Goal: Task Accomplishment & Management: Complete application form

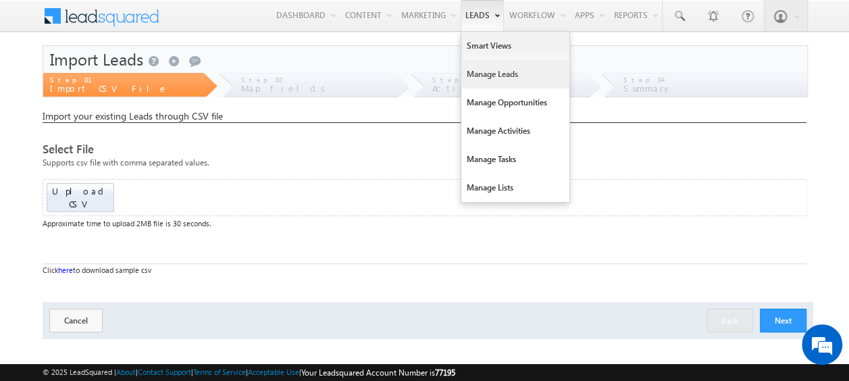
click at [486, 71] on link "Manage Leads" at bounding box center [515, 74] width 108 height 28
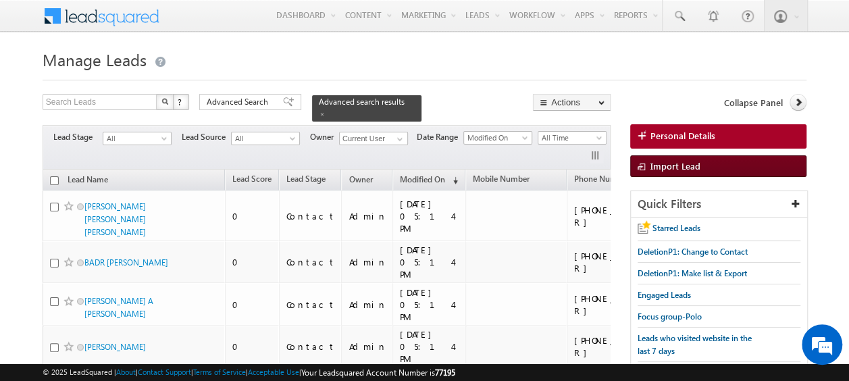
click at [675, 170] on span "Import Lead" at bounding box center [676, 165] width 50 height 11
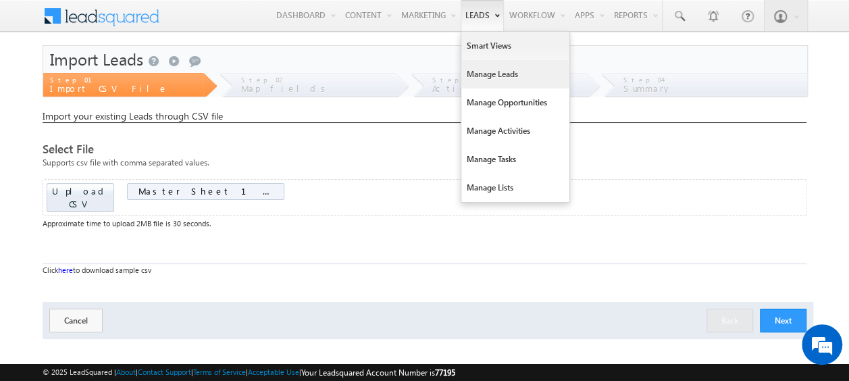
click at [489, 76] on link "Manage Leads" at bounding box center [515, 74] width 108 height 28
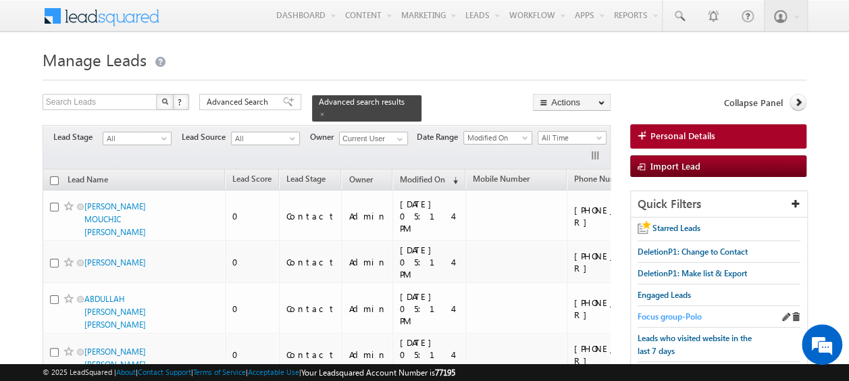
click at [669, 314] on span "Focus group-Polo" at bounding box center [670, 316] width 64 height 10
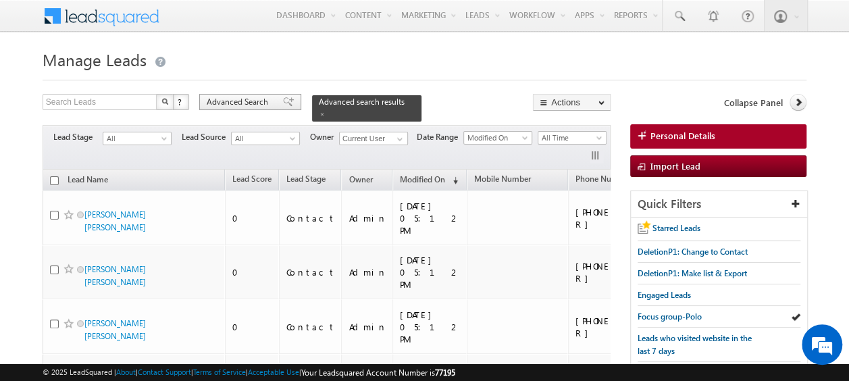
click at [236, 99] on span "Advanced Search" at bounding box center [240, 102] width 66 height 12
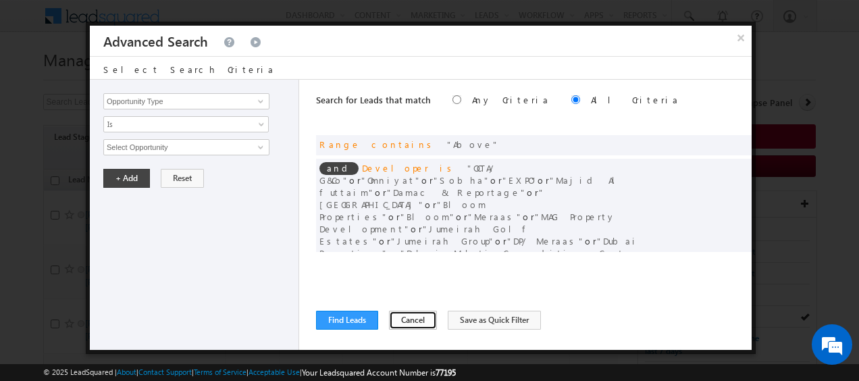
click at [391, 316] on button "Cancel" at bounding box center [413, 320] width 48 height 19
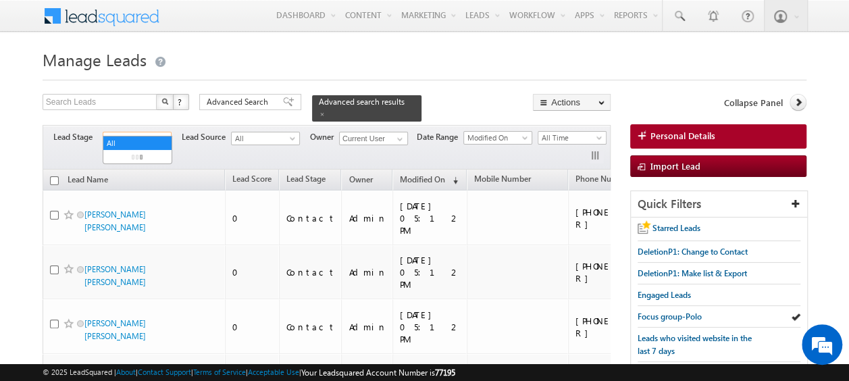
click at [158, 132] on span "All" at bounding box center [135, 138] width 64 height 12
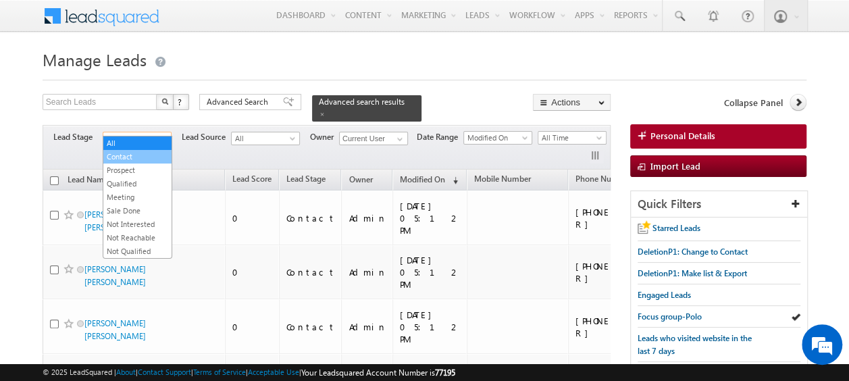
click at [118, 156] on link "Contact" at bounding box center [137, 157] width 68 height 12
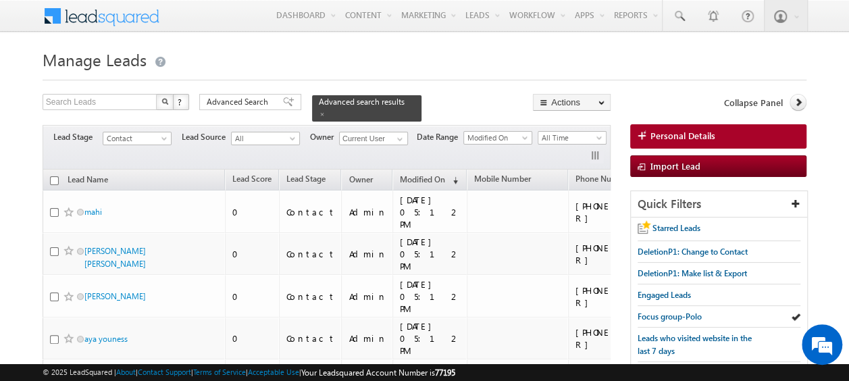
click at [52, 176] on input "checkbox" at bounding box center [54, 180] width 9 height 9
checkbox input "true"
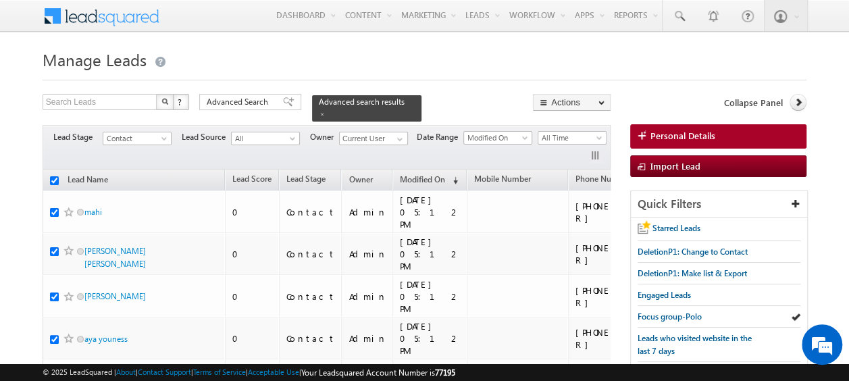
checkbox input "true"
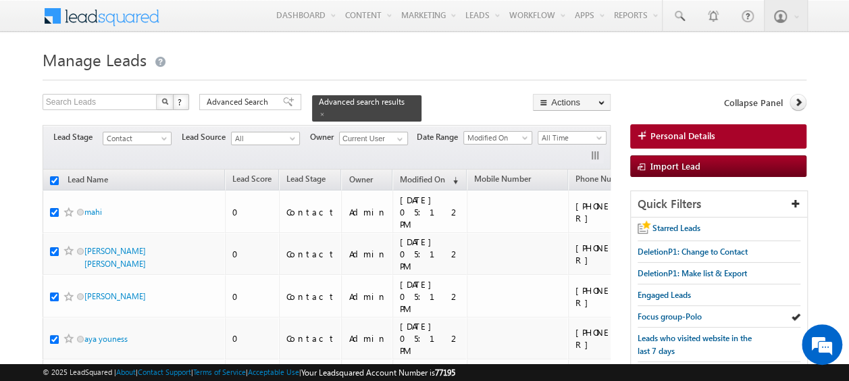
checkbox input "true"
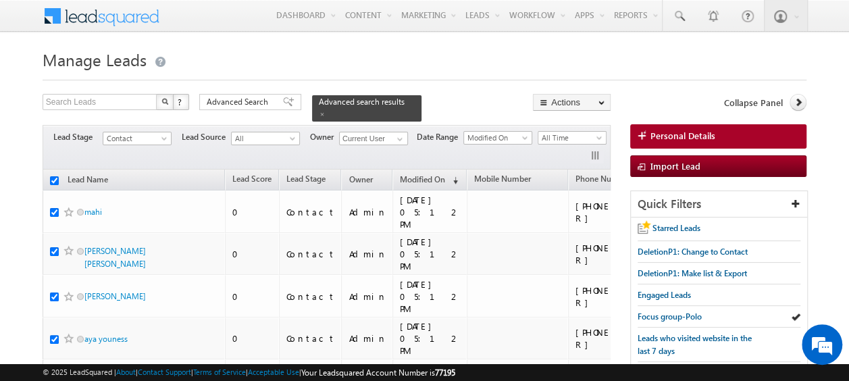
checkbox input "true"
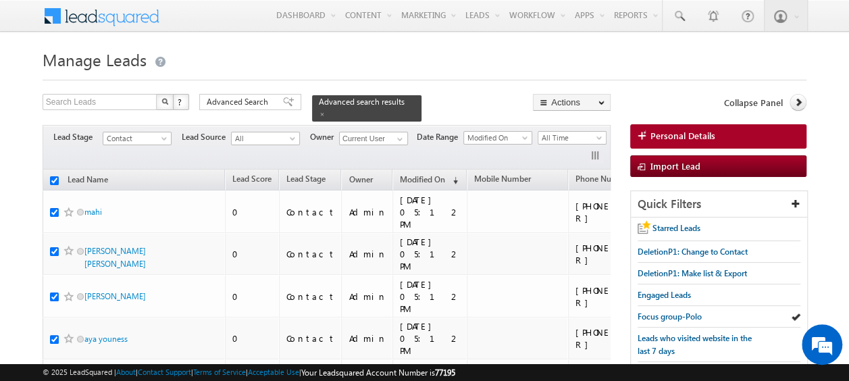
checkbox input "true"
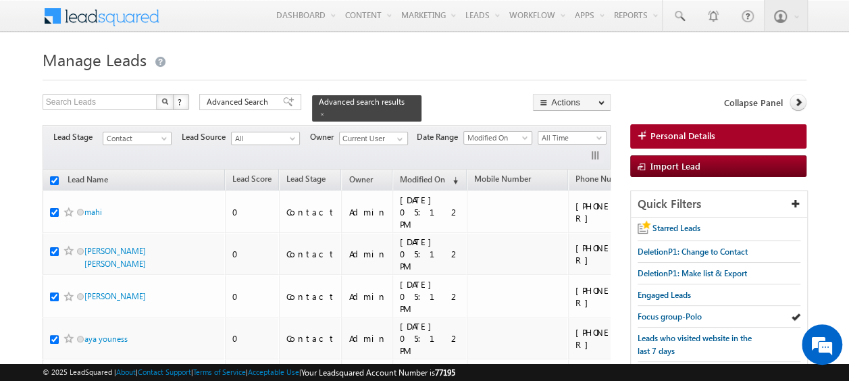
checkbox input "true"
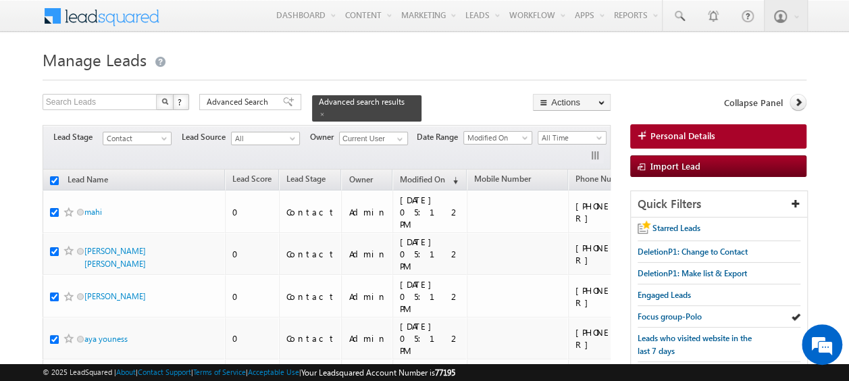
checkbox input "true"
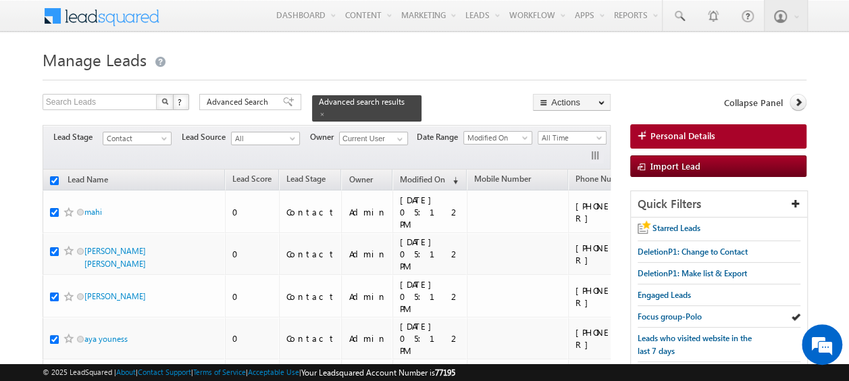
checkbox input "true"
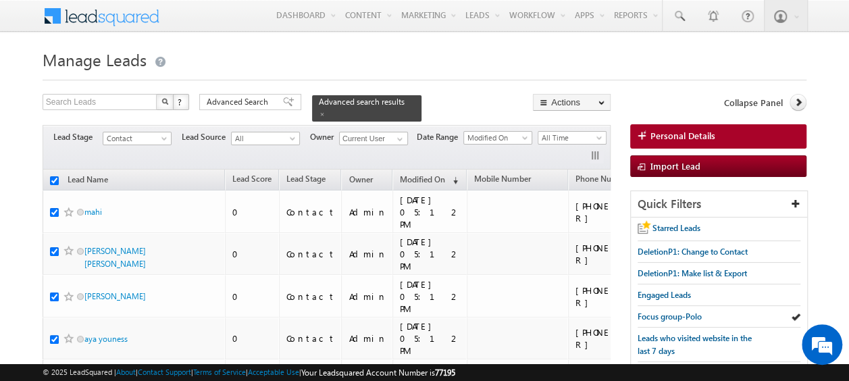
checkbox input "true"
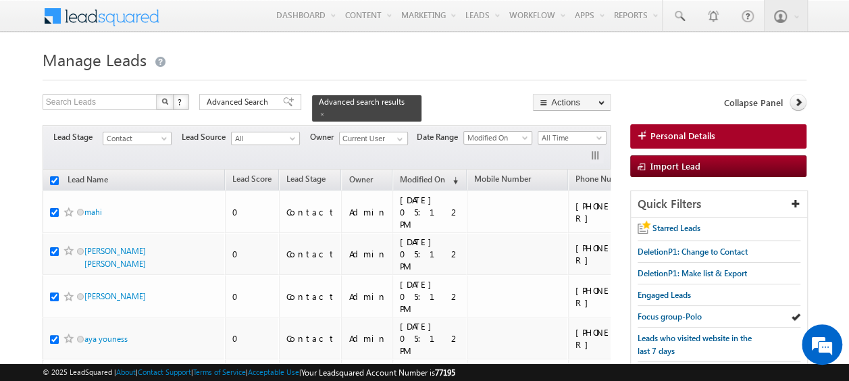
checkbox input "true"
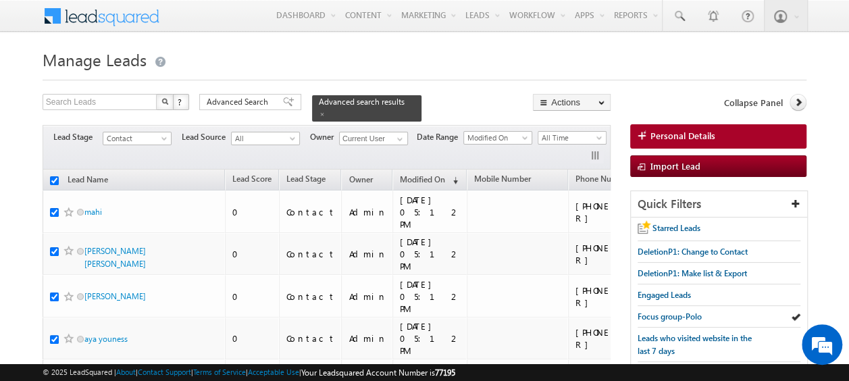
checkbox input "true"
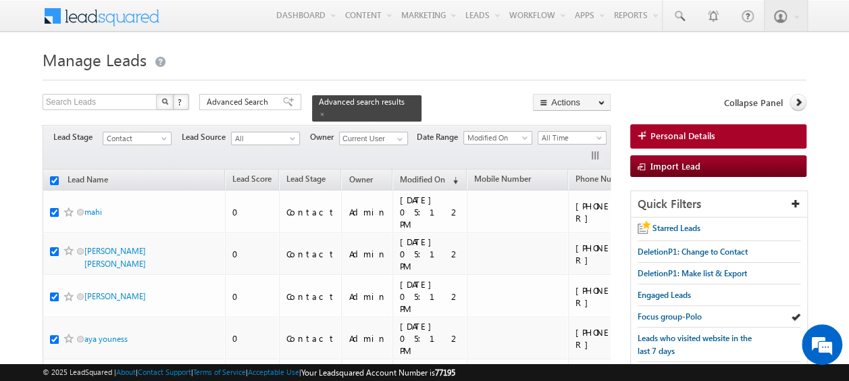
checkbox input "true"
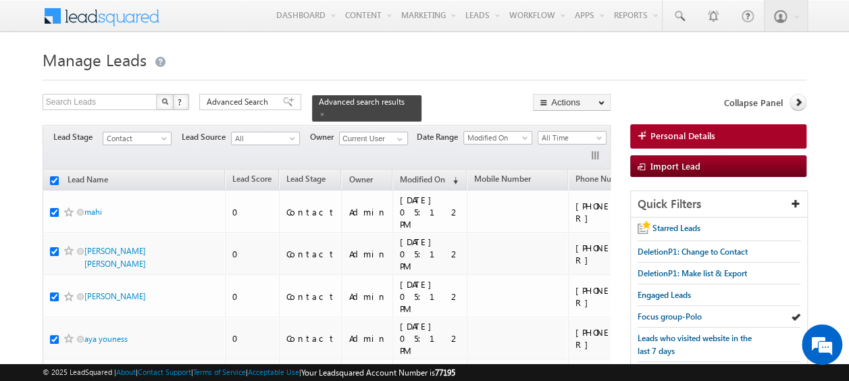
checkbox input "true"
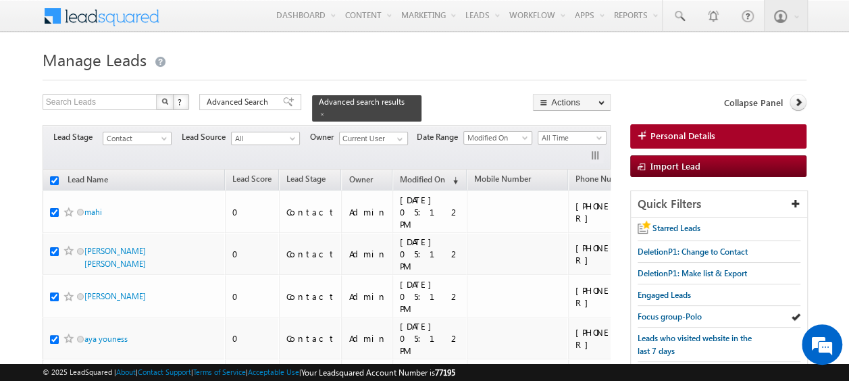
checkbox input "true"
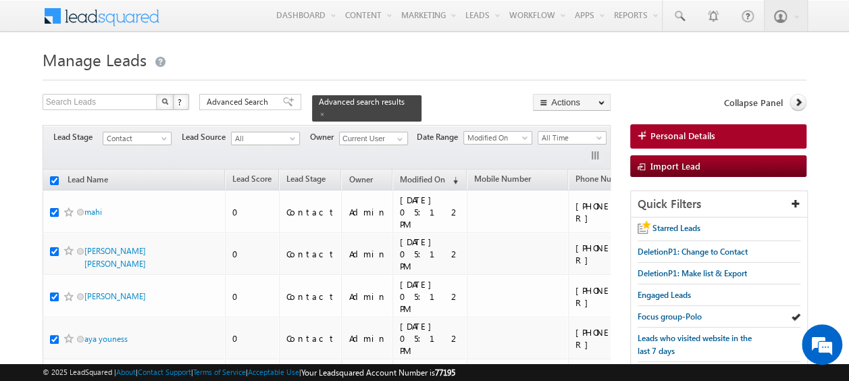
checkbox input "true"
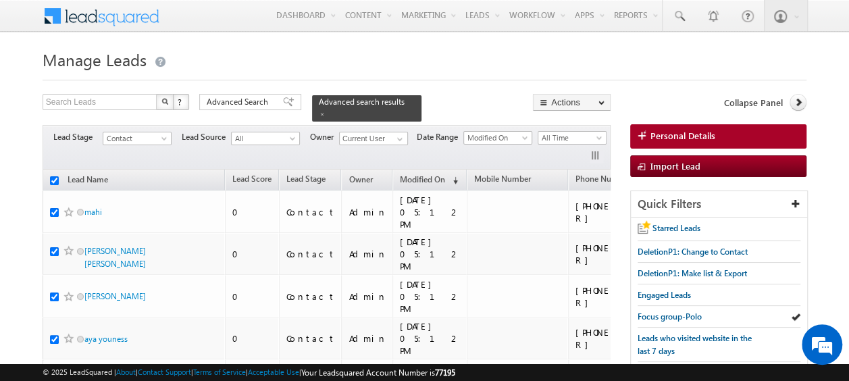
checkbox input "true"
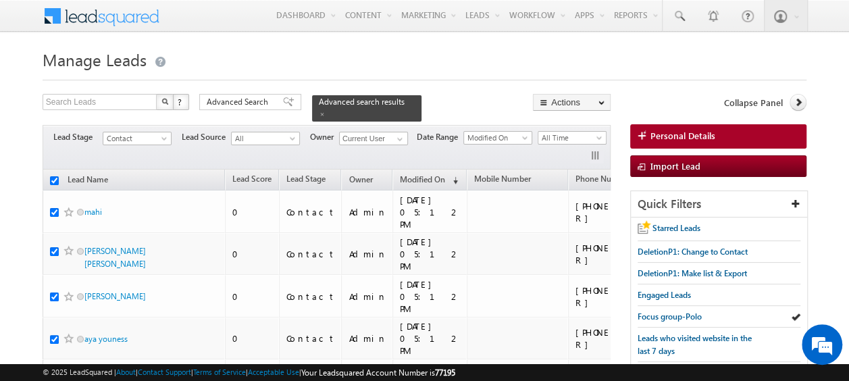
checkbox input "true"
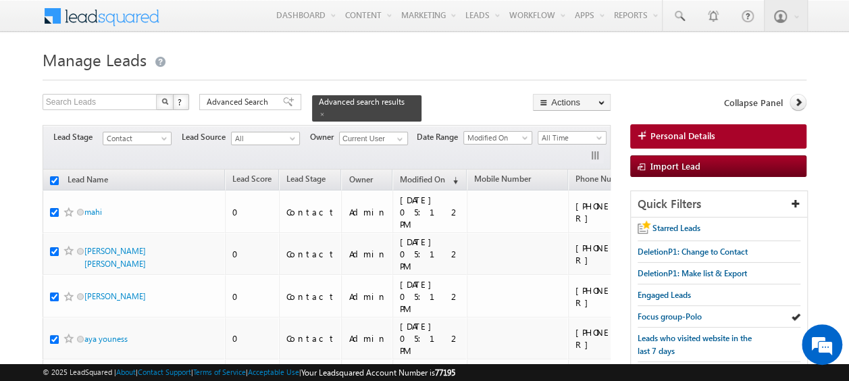
checkbox input "true"
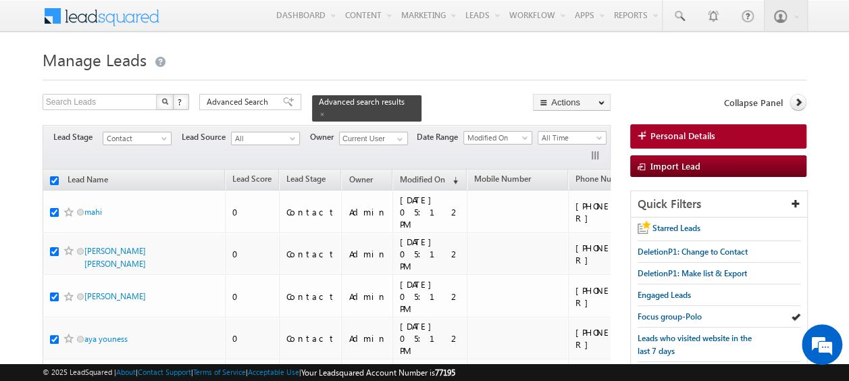
checkbox input "true"
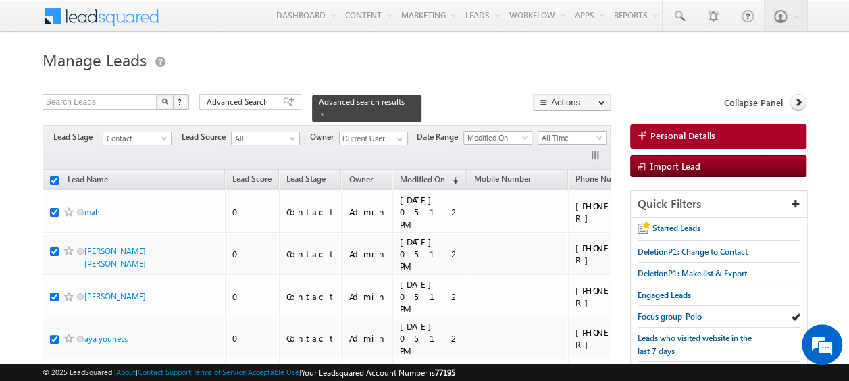
checkbox input "true"
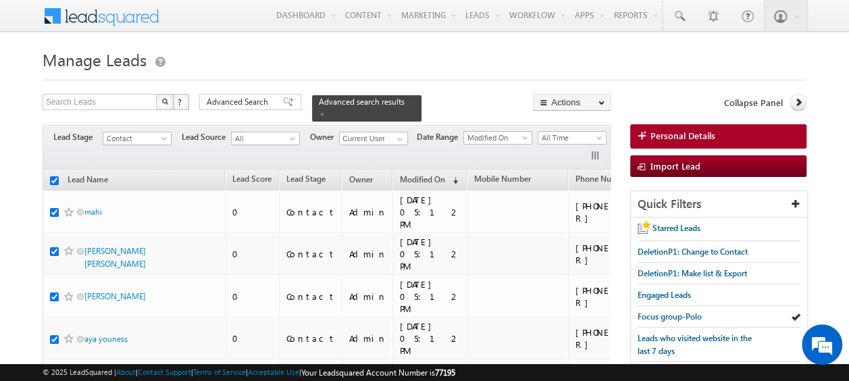
checkbox input "true"
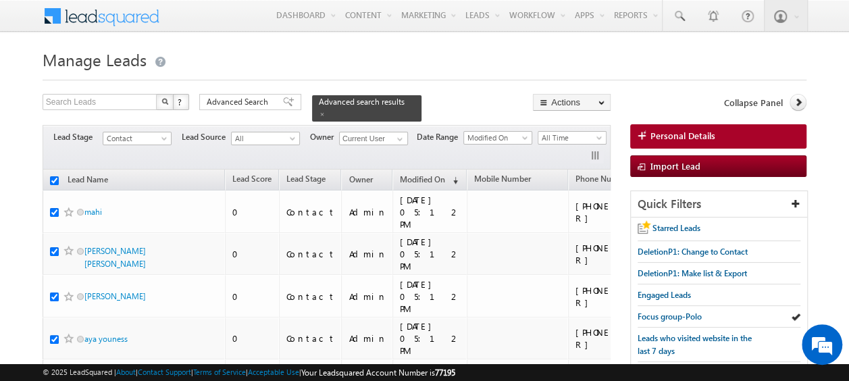
checkbox input "true"
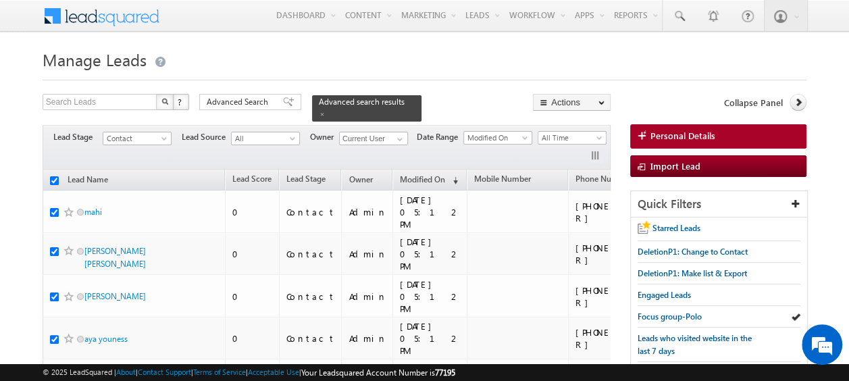
checkbox input "true"
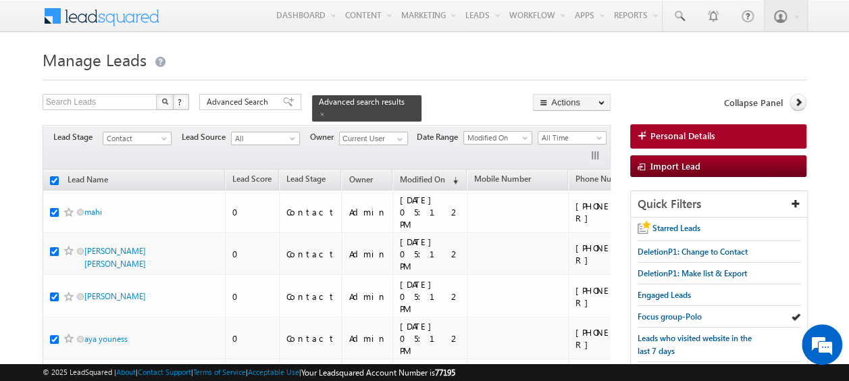
checkbox input "true"
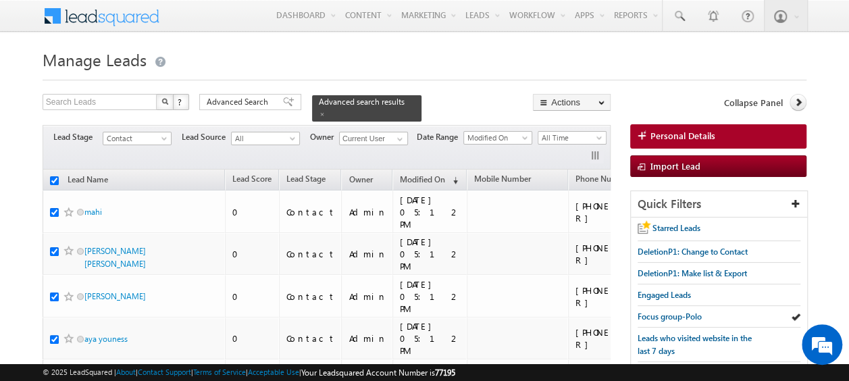
checkbox input "true"
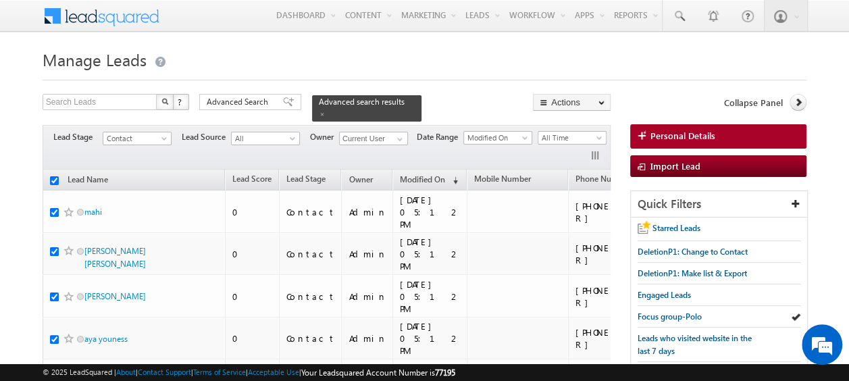
checkbox input "true"
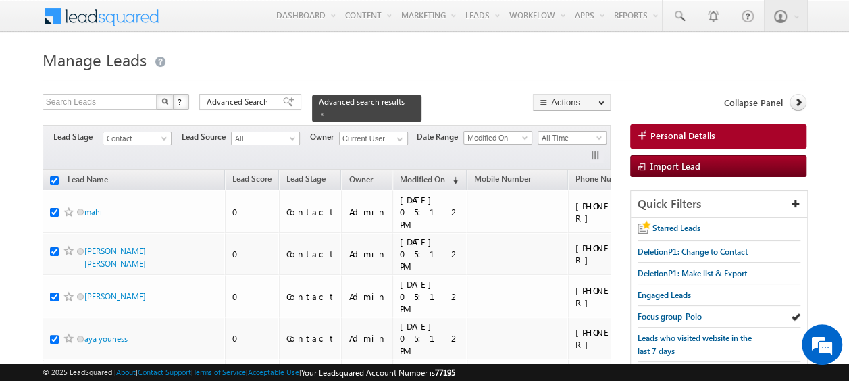
checkbox input "true"
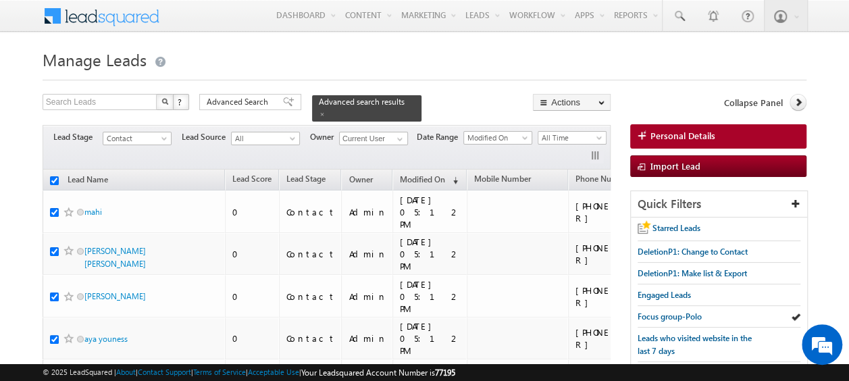
checkbox input "true"
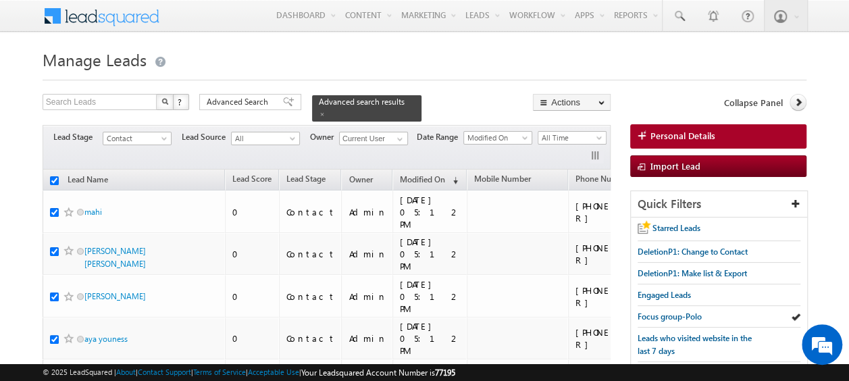
checkbox input "true"
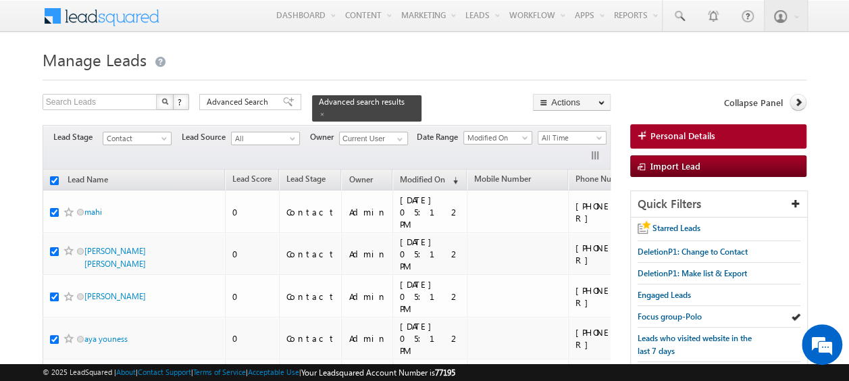
checkbox input "true"
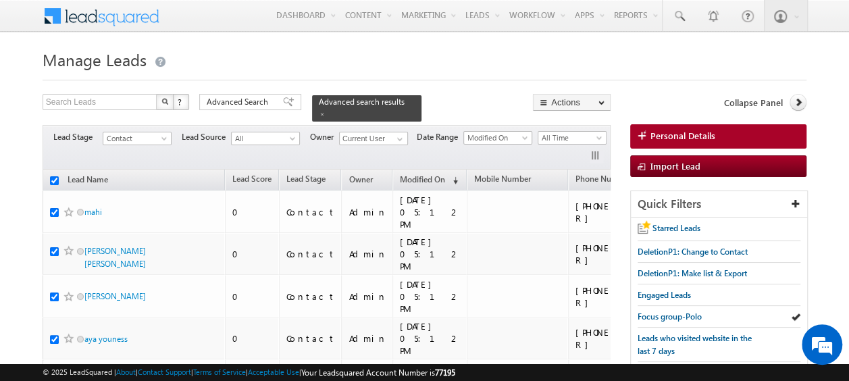
checkbox input "true"
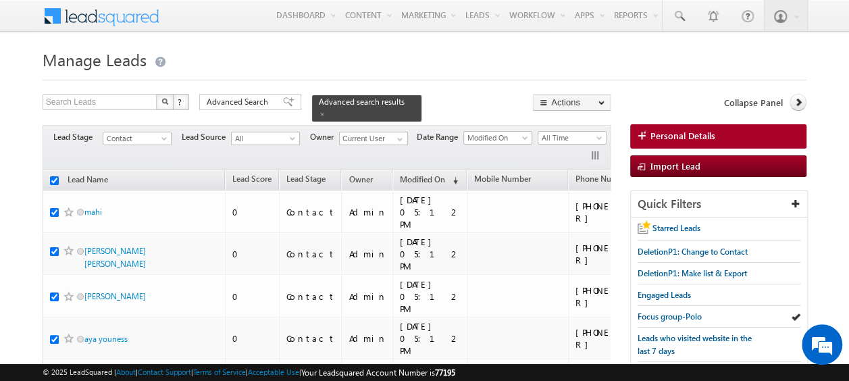
checkbox input "true"
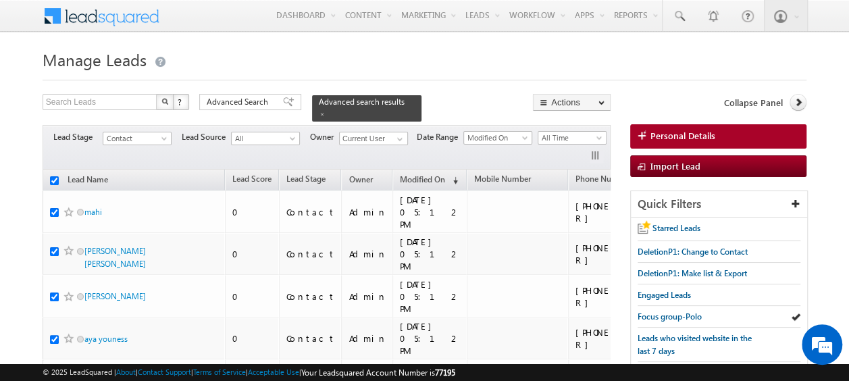
checkbox input "true"
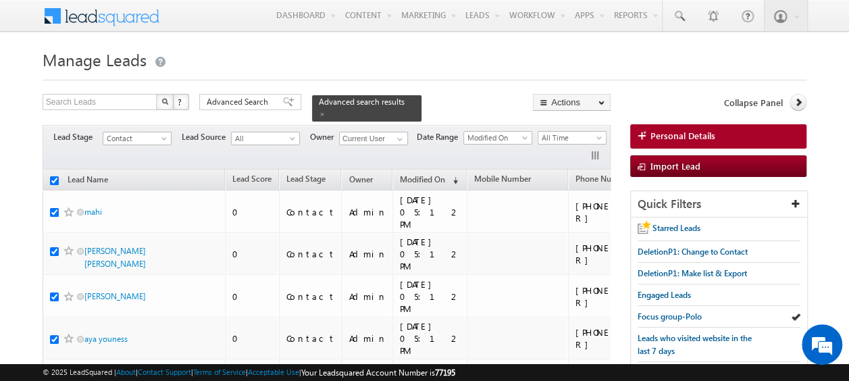
checkbox input "true"
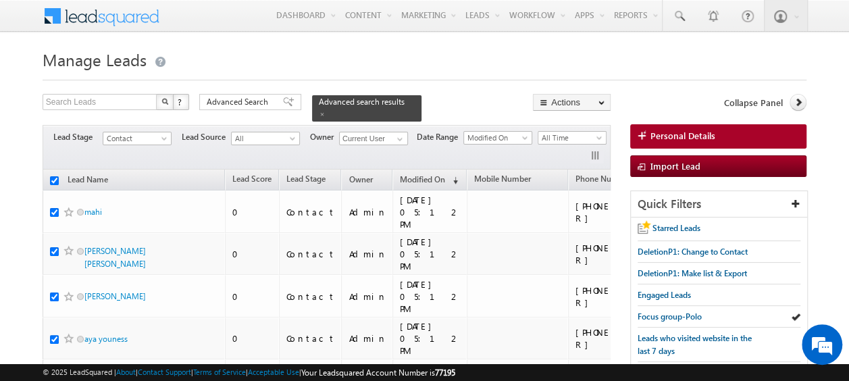
checkbox input "true"
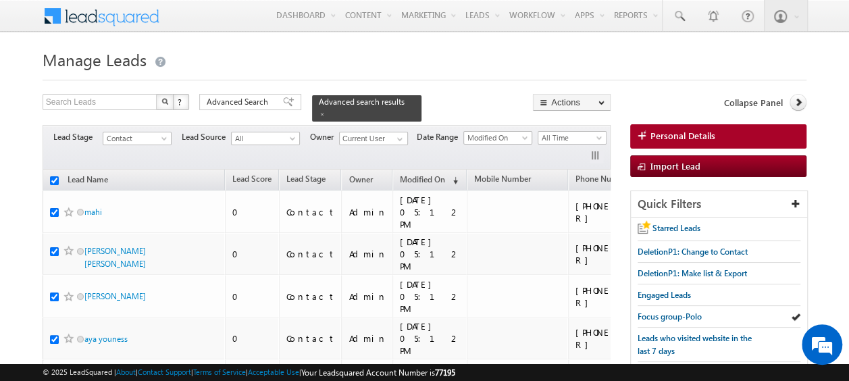
checkbox input "true"
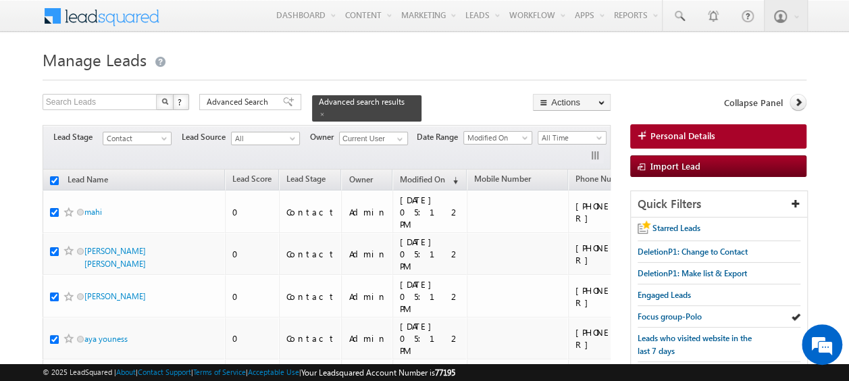
checkbox input "true"
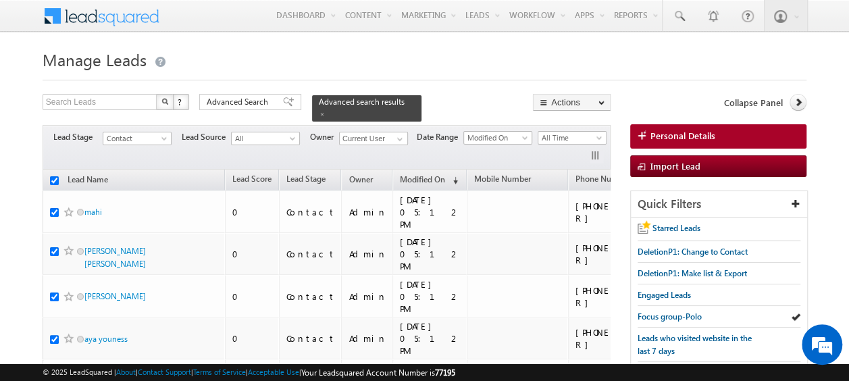
checkbox input "true"
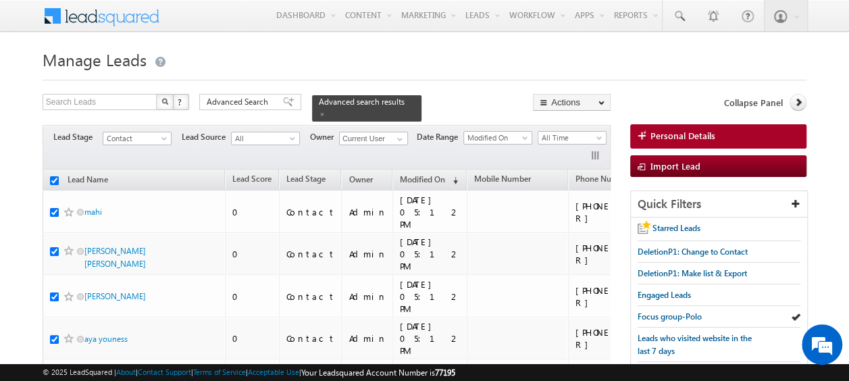
checkbox input "true"
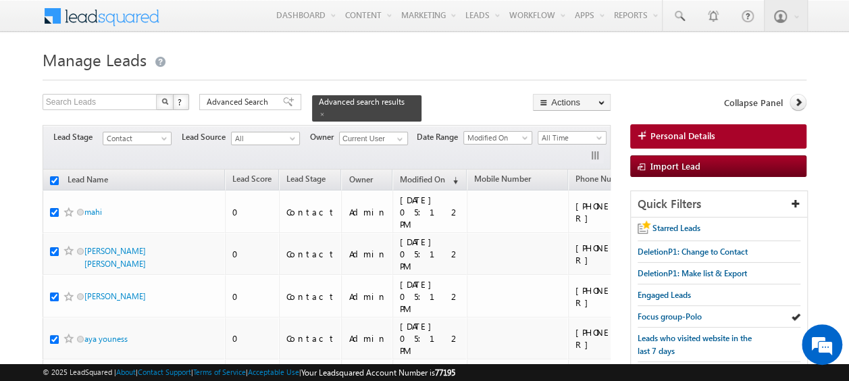
checkbox input "true"
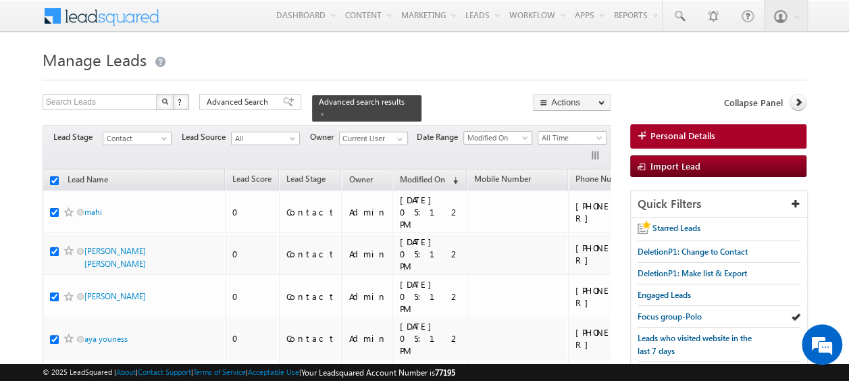
checkbox input "true"
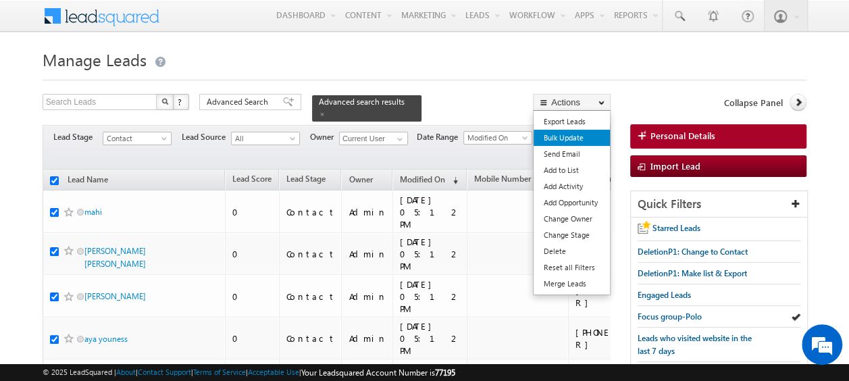
click at [570, 136] on link "Bulk Update" at bounding box center [572, 138] width 76 height 16
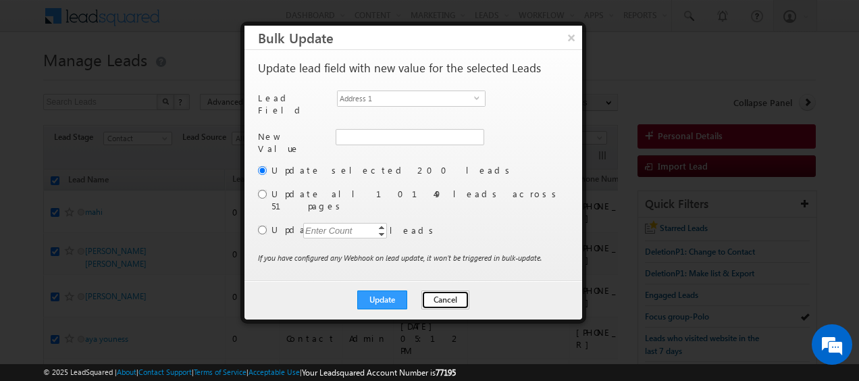
click at [439, 290] on button "Cancel" at bounding box center [446, 299] width 48 height 19
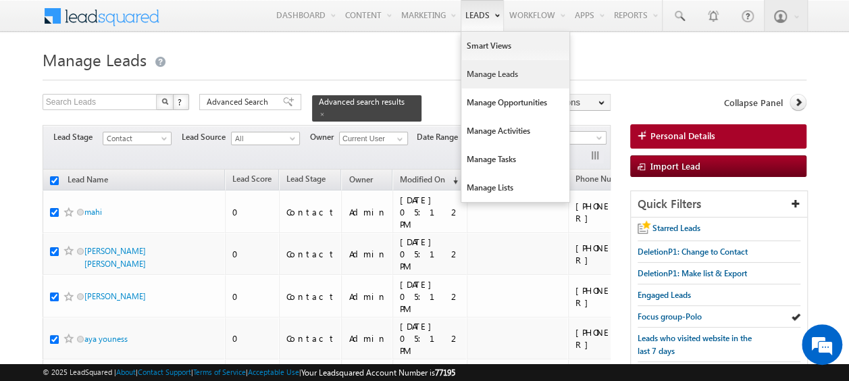
click at [481, 78] on link "Manage Leads" at bounding box center [515, 74] width 108 height 28
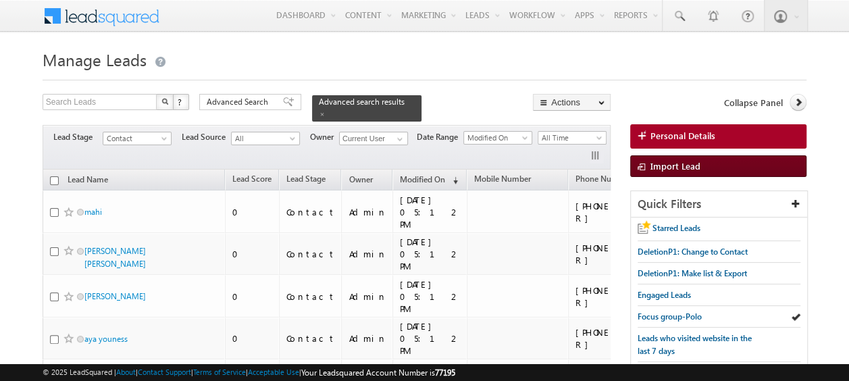
click at [655, 162] on span "Import Lead" at bounding box center [676, 165] width 50 height 11
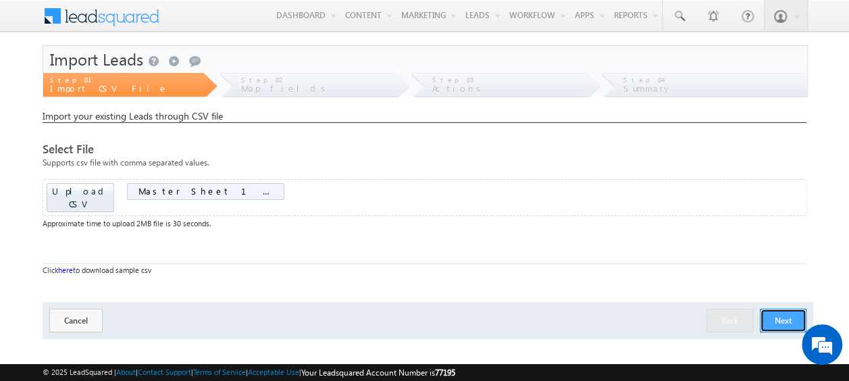
click at [794, 309] on button "Next" at bounding box center [783, 321] width 47 height 24
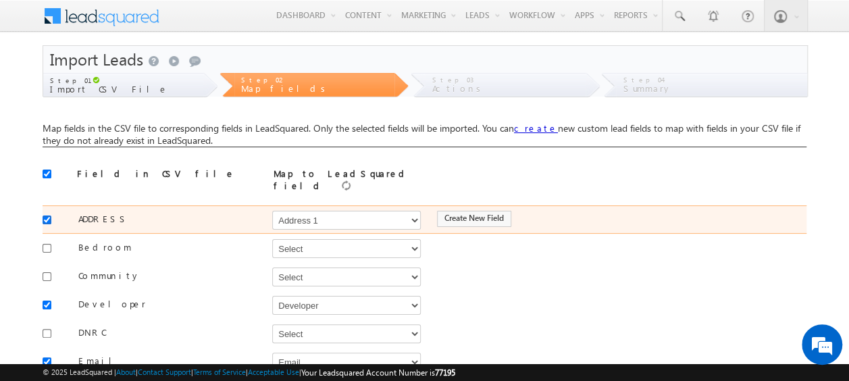
click at [51, 215] on input "checkbox" at bounding box center [47, 219] width 9 height 9
checkbox input "false"
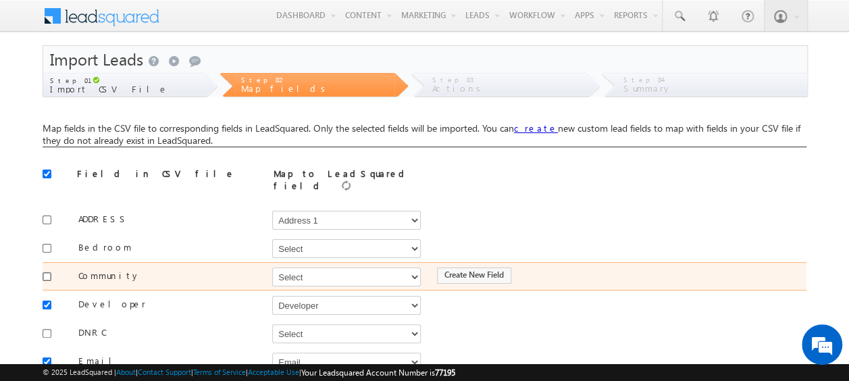
click at [45, 272] on input "checkbox" at bounding box center [47, 276] width 9 height 9
checkbox input "true"
click at [342, 268] on select "Select Select Address 1 Address 2 Budget Building Name Buyer Persona Campaign N…" at bounding box center [346, 277] width 149 height 19
select select "mx_Master_Project"
click at [272, 268] on select "Select Select Address 1 Address 2 Budget Building Name Buyer Persona Campaign N…" at bounding box center [346, 277] width 149 height 19
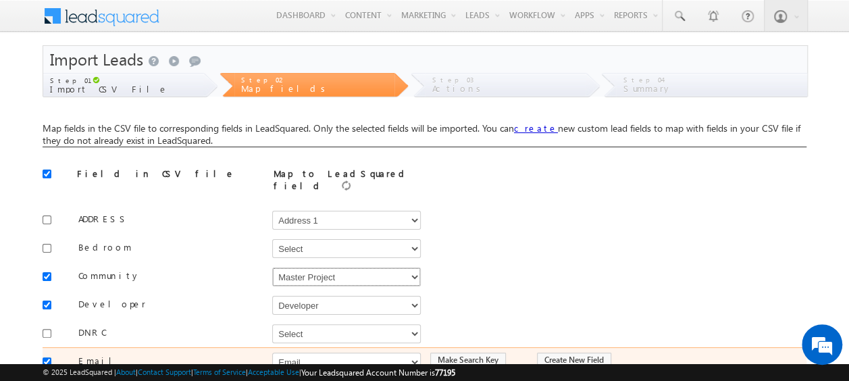
scroll to position [68, 0]
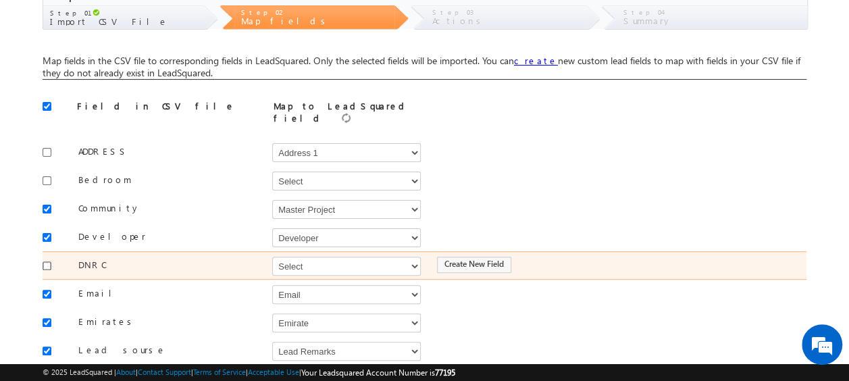
click at [45, 261] on input "checkbox" at bounding box center [47, 265] width 9 height 9
checkbox input "true"
click at [284, 258] on select "Select Select Address 1 Address 2 Budget Building Name Buyer Persona Campaign N…" at bounding box center [346, 266] width 149 height 19
select select "mx_DNCR_Status"
click at [272, 257] on select "Select Select Address 1 Address 2 Budget Building Name Buyer Persona Campaign N…" at bounding box center [346, 266] width 149 height 19
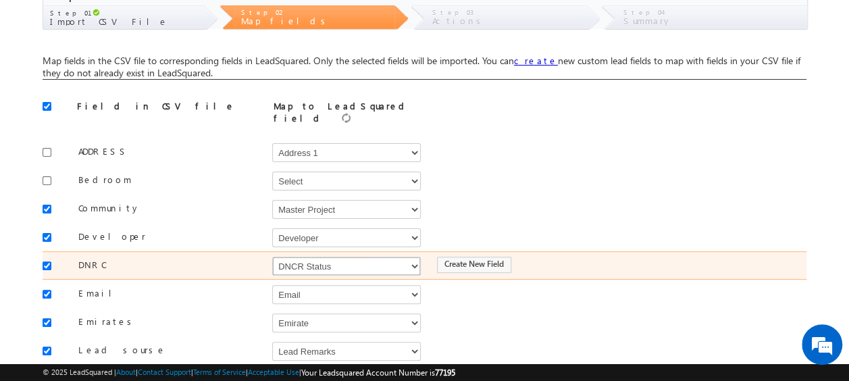
scroll to position [135, 0]
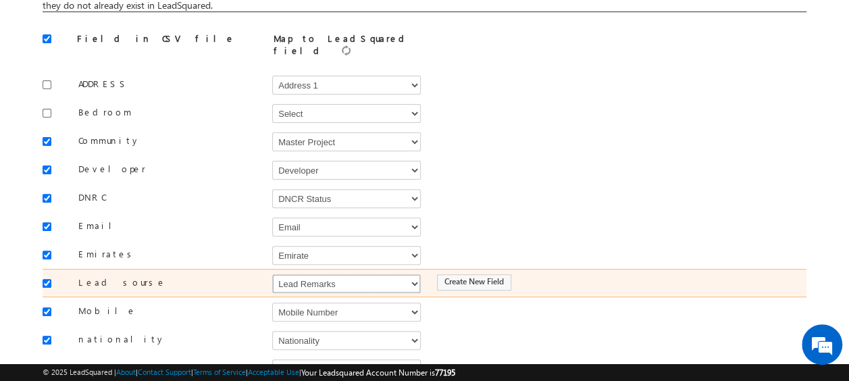
click at [317, 274] on select "Select Select Address 1 Address 2 Budget Building Name Buyer Persona Campaign N…" at bounding box center [346, 283] width 149 height 19
select select "Source"
click at [272, 274] on select "Select Select Address 1 Address 2 Budget Building Name Buyer Persona Campaign N…" at bounding box center [346, 283] width 149 height 19
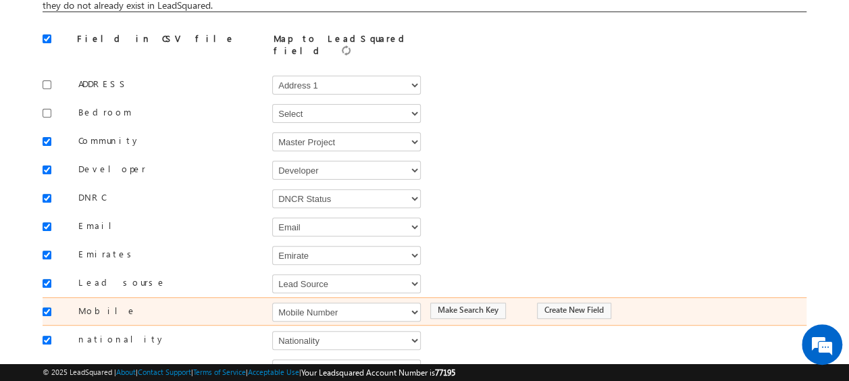
click at [318, 301] on div "Select Select Address 1 Address 2 Budget Building Name Buyer Persona Campaign N…" at bounding box center [341, 311] width 138 height 20
click at [315, 303] on select "Select Select Address 1 Address 2 Budget Building Name Buyer Persona Campaign N…" at bounding box center [346, 312] width 149 height 19
select select "Phone"
click at [272, 303] on select "Select Select Address 1 Address 2 Budget Building Name Buyer Persona Campaign N…" at bounding box center [346, 312] width 149 height 19
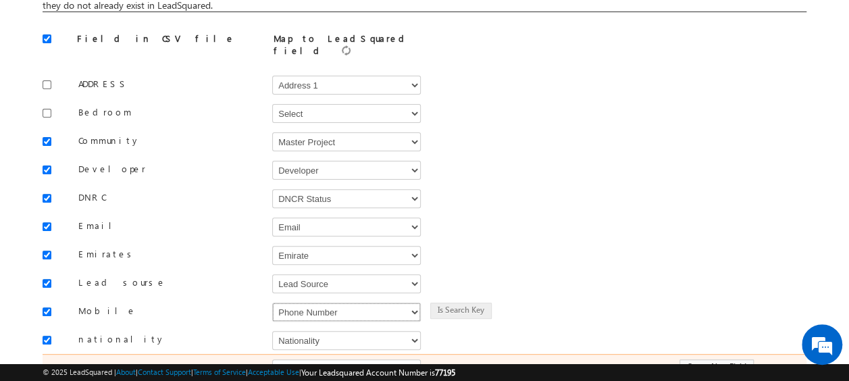
scroll to position [203, 0]
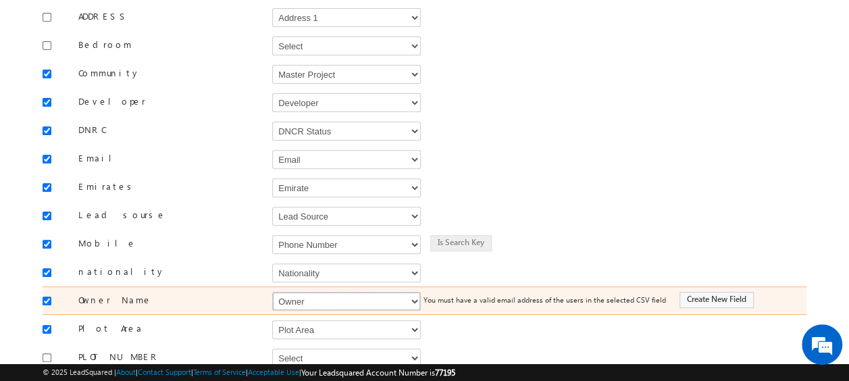
click at [334, 292] on select "Select Select Address 1 Address 2 Budget Building Name Buyer Persona Campaign N…" at bounding box center [346, 301] width 149 height 19
select select "FirstName"
click at [272, 292] on select "Select Select Address 1 Address 2 Budget Building Name Buyer Persona Campaign N…" at bounding box center [346, 301] width 149 height 19
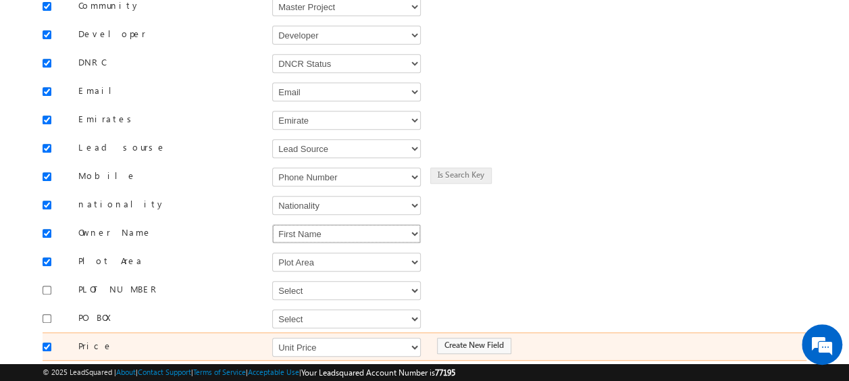
scroll to position [338, 0]
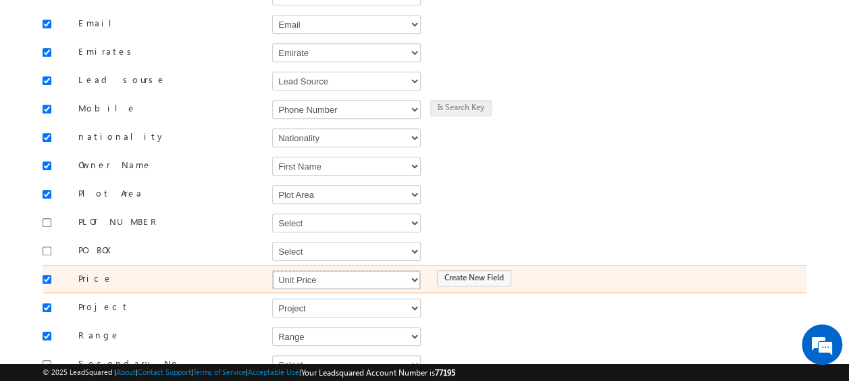
click at [301, 270] on select "Select Select Address 1 Address 2 Budget Building Name Buyer Persona Campaign N…" at bounding box center [346, 279] width 149 height 19
select select "mx_Unit_Number"
click at [272, 270] on select "Select Select Address 1 Address 2 Budget Building Name Buyer Persona Campaign N…" at bounding box center [346, 279] width 149 height 19
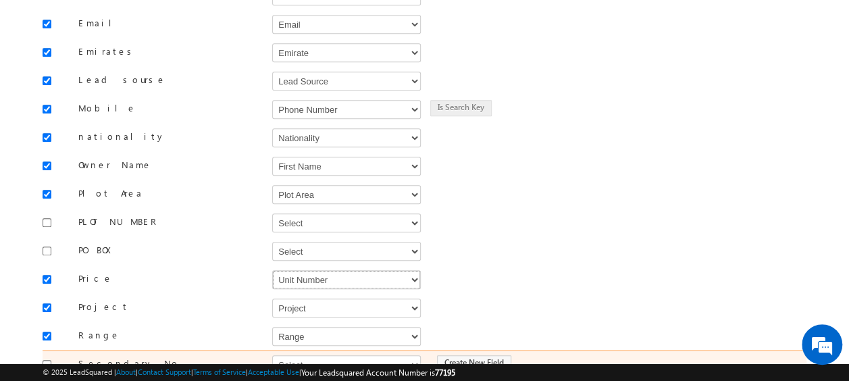
scroll to position [405, 0]
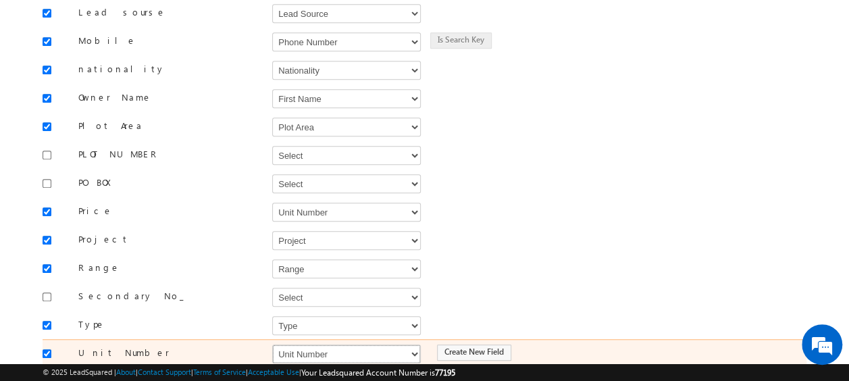
click at [303, 345] on select "Select Select Address 1 Address 2 Budget Building Name Buyer Persona Campaign N…" at bounding box center [346, 354] width 149 height 19
select select "mx_Unit_No"
click at [272, 345] on select "Select Select Address 1 Address 2 Budget Building Name Buyer Persona Campaign N…" at bounding box center [346, 354] width 149 height 19
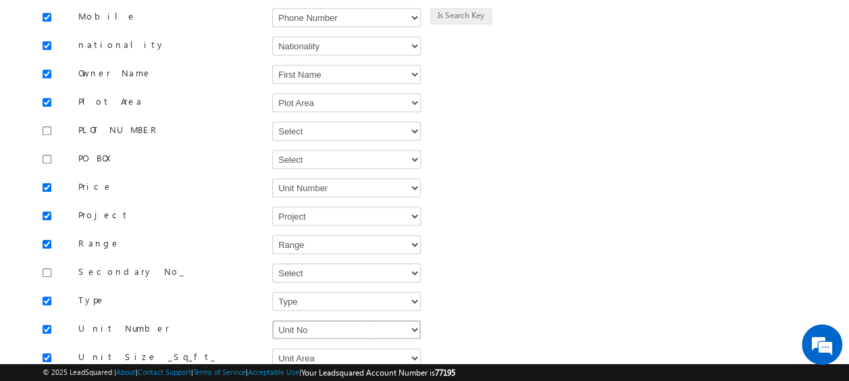
scroll to position [565, 0]
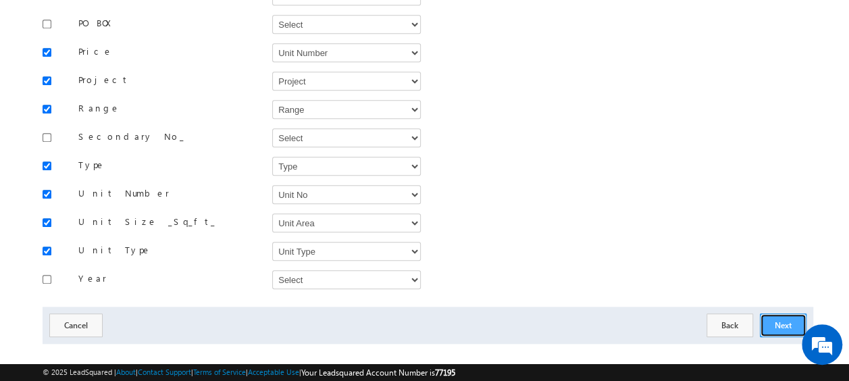
click at [797, 313] on button "Next" at bounding box center [783, 325] width 47 height 24
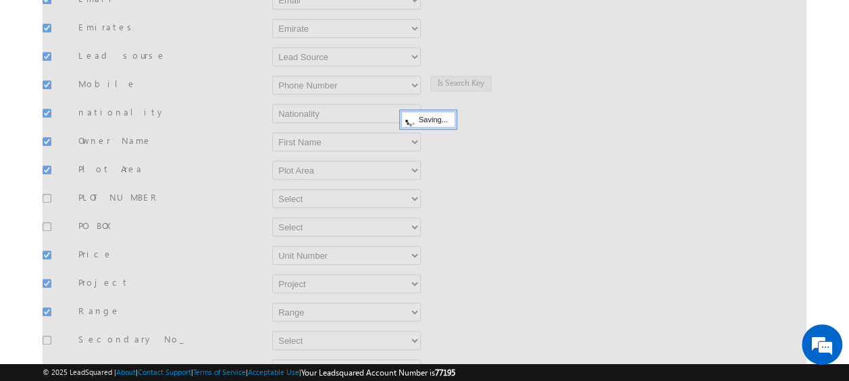
scroll to position [299, 0]
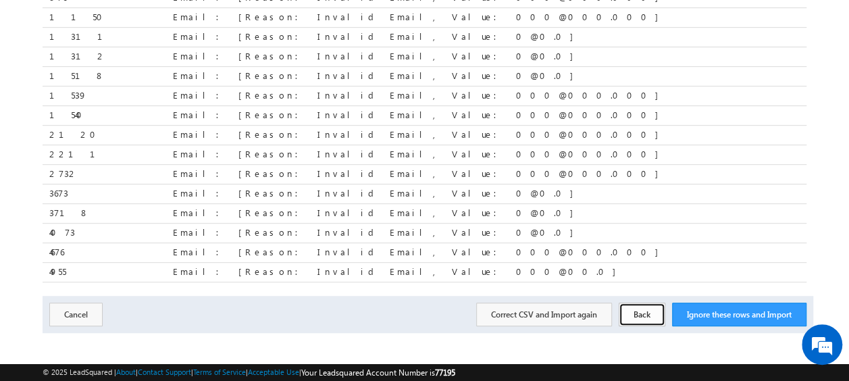
click at [634, 303] on button "Back" at bounding box center [642, 315] width 47 height 24
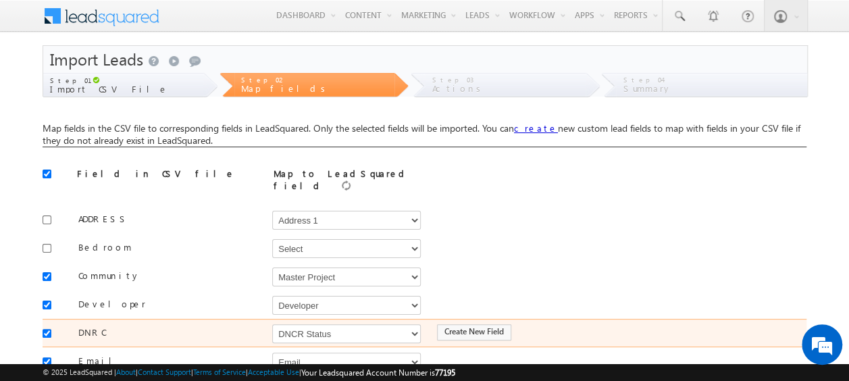
scroll to position [135, 0]
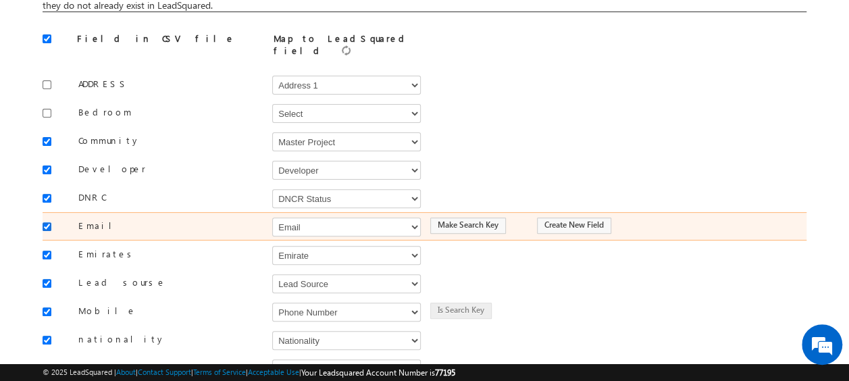
click at [50, 222] on input "checkbox" at bounding box center [47, 226] width 9 height 9
checkbox input "false"
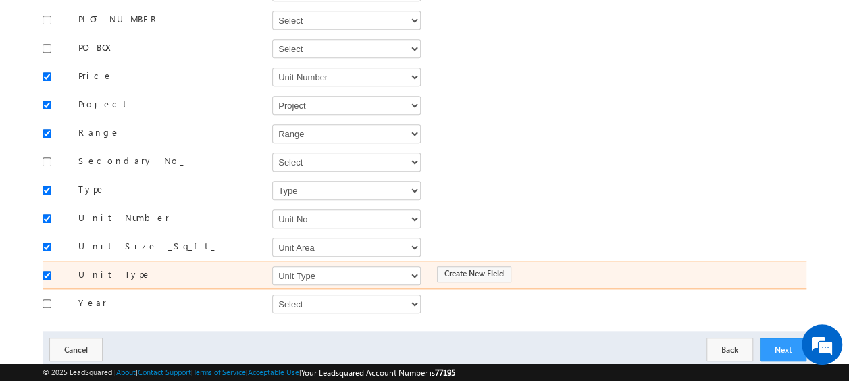
scroll to position [565, 0]
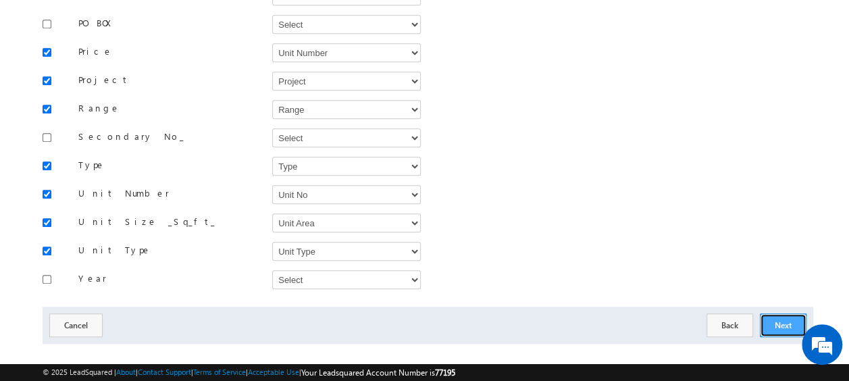
click at [790, 313] on button "Next" at bounding box center [783, 325] width 47 height 24
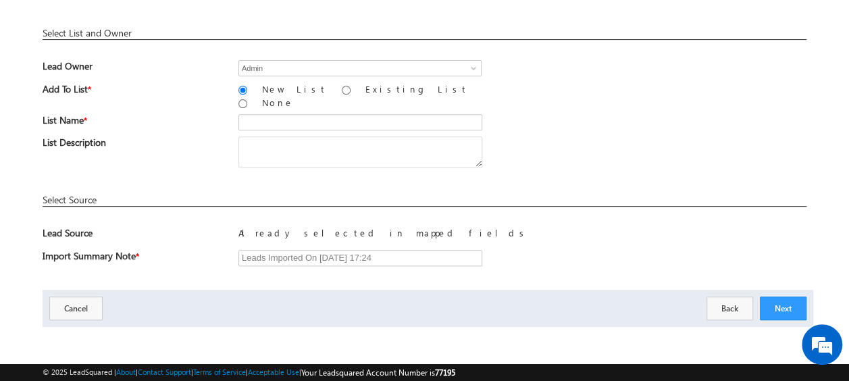
scroll to position [199, 0]
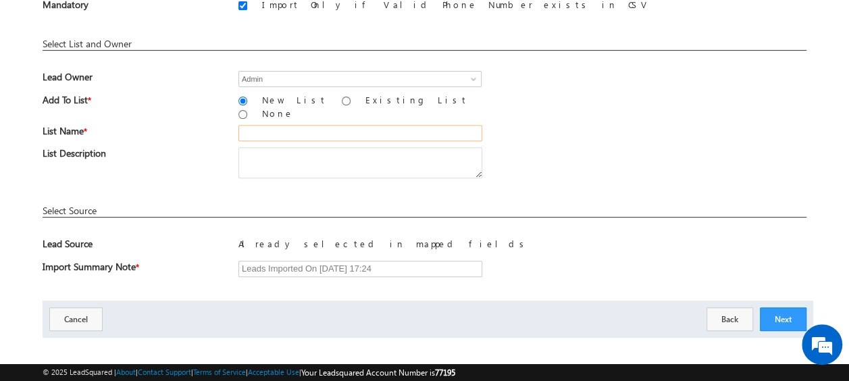
click at [290, 126] on input "text" at bounding box center [360, 133] width 244 height 16
type input "19_Aug_2025_MS_10"
click at [583, 147] on div "List Description" at bounding box center [425, 165] width 764 height 37
click at [788, 307] on button "Next" at bounding box center [783, 319] width 47 height 24
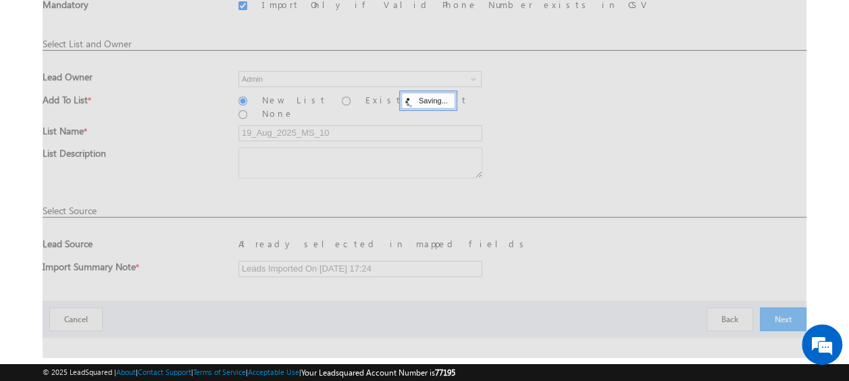
scroll to position [36, 0]
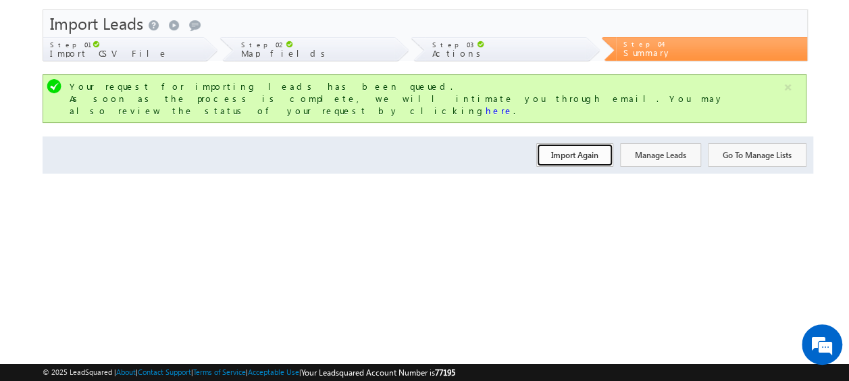
click at [576, 146] on button "Import Again" at bounding box center [574, 155] width 77 height 24
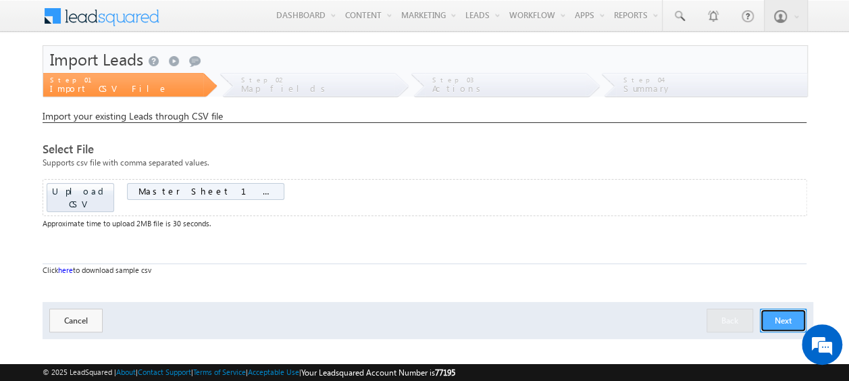
click at [785, 309] on button "Next" at bounding box center [783, 321] width 47 height 24
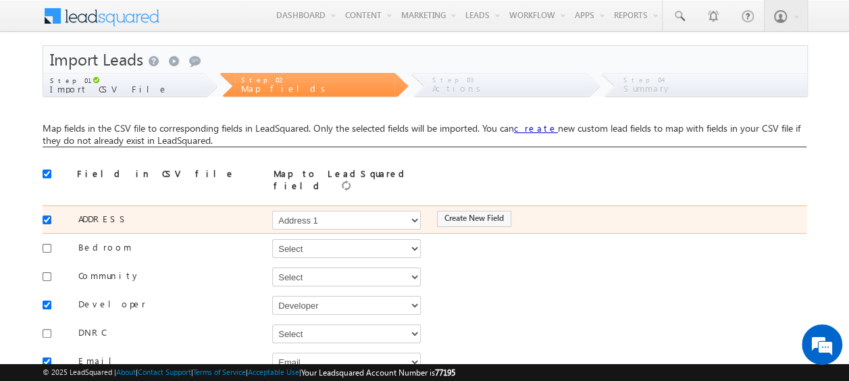
click at [48, 215] on input "checkbox" at bounding box center [47, 219] width 9 height 9
checkbox input "false"
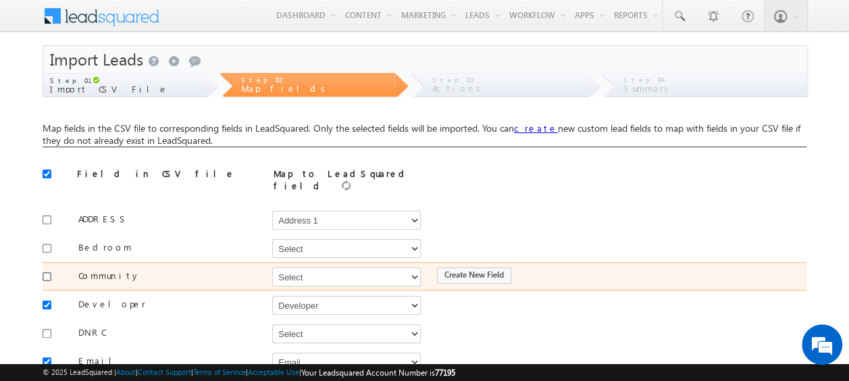
click at [47, 272] on input "checkbox" at bounding box center [47, 276] width 9 height 9
checkbox input "true"
click at [334, 268] on select "Select Select Address 1 Address 2 Budget Building Name Buyer Persona Campaign N…" at bounding box center [346, 277] width 149 height 19
select select "mx_Master_Project"
click at [272, 268] on select "Select Select Address 1 Address 2 Budget Building Name Buyer Persona Campaign N…" at bounding box center [346, 277] width 149 height 19
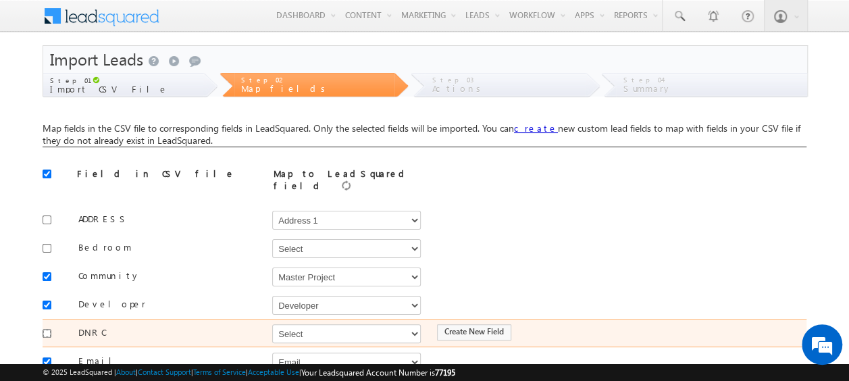
click at [48, 329] on input "checkbox" at bounding box center [47, 333] width 9 height 9
checkbox input "true"
click at [317, 326] on select "Select Select Address 1 Address 2 Budget Building Name Buyer Persona Campaign N…" at bounding box center [346, 333] width 149 height 19
select select "mx_DNCR_Status"
click at [272, 324] on select "Select Select Address 1 Address 2 Budget Building Name Buyer Persona Campaign N…" at bounding box center [346, 333] width 149 height 19
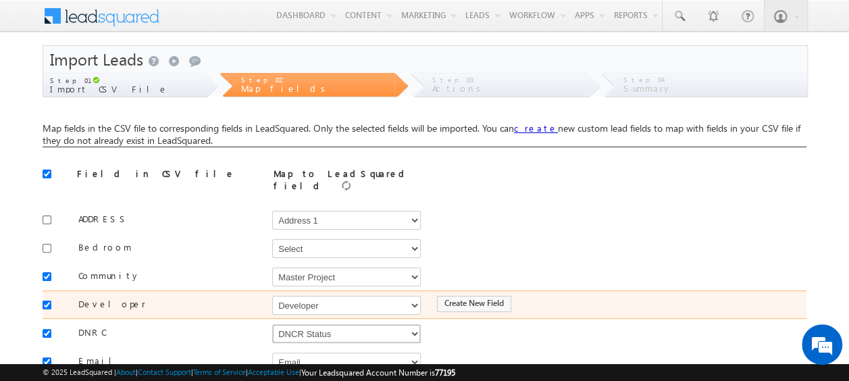
scroll to position [135, 0]
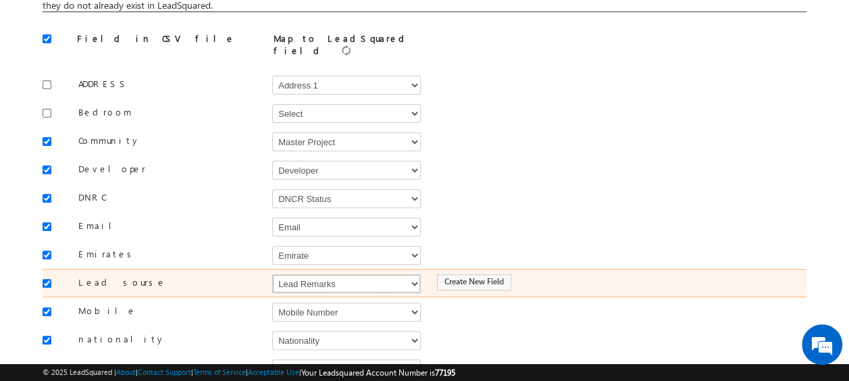
click at [305, 274] on select "Select Select Address 1 Address 2 Budget Building Name Buyer Persona Campaign N…" at bounding box center [346, 283] width 149 height 19
select select "Source"
click at [272, 274] on select "Select Select Address 1 Address 2 Budget Building Name Buyer Persona Campaign N…" at bounding box center [346, 283] width 149 height 19
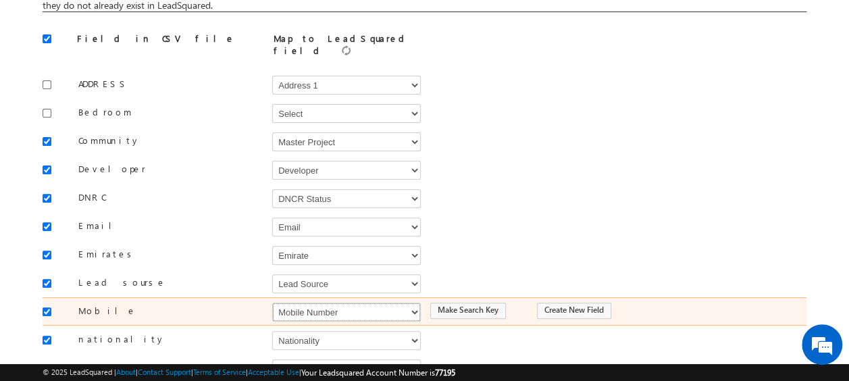
click at [319, 303] on select "Select Select Address 1 Address 2 Budget Building Name Buyer Persona Campaign N…" at bounding box center [346, 312] width 149 height 19
select select "Phone"
click at [272, 303] on select "Select Select Address 1 Address 2 Budget Building Name Buyer Persona Campaign N…" at bounding box center [346, 312] width 149 height 19
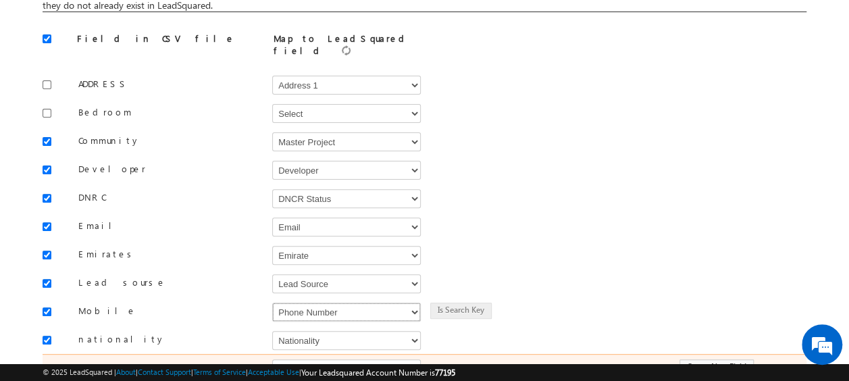
scroll to position [203, 0]
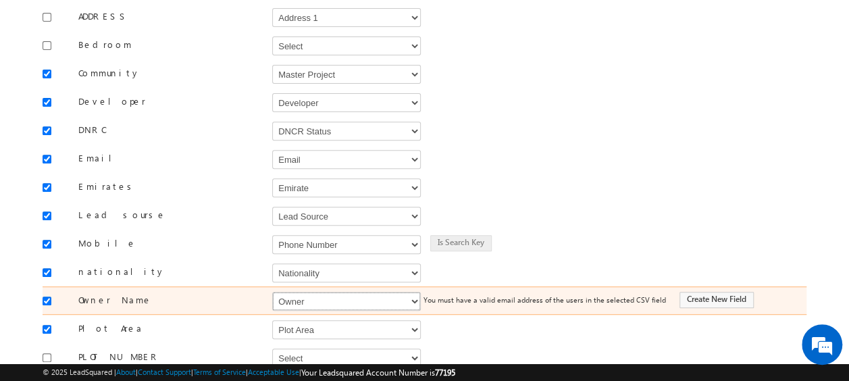
click at [282, 292] on select "Select Select Address 1 Address 2 Budget Building Name Buyer Persona Campaign N…" at bounding box center [346, 301] width 149 height 19
select select "FirstName"
click at [272, 292] on select "Select Select Address 1 Address 2 Budget Building Name Buyer Persona Campaign N…" at bounding box center [346, 301] width 149 height 19
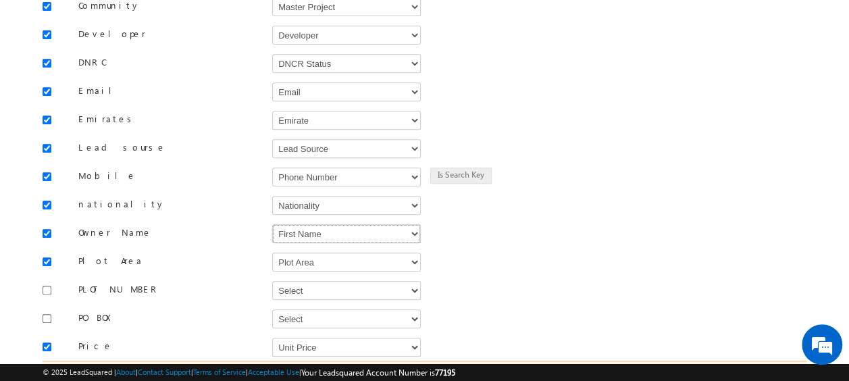
scroll to position [338, 0]
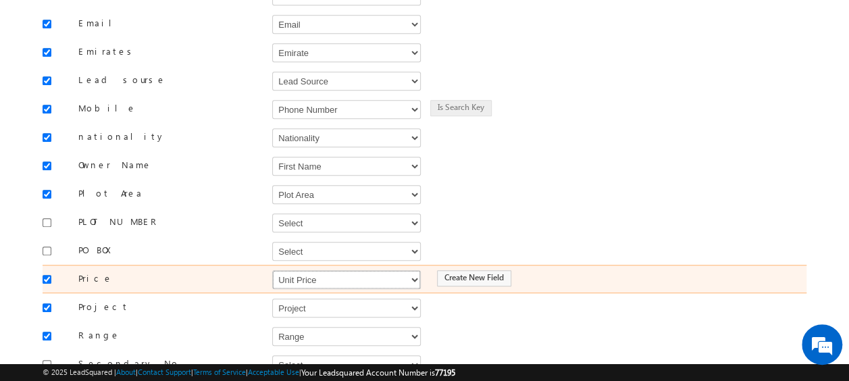
click at [342, 274] on select "Select Select Address 1 Address 2 Budget Building Name Buyer Persona Campaign N…" at bounding box center [346, 279] width 149 height 19
select select "mx_Unit_Number"
click at [272, 270] on select "Select Select Address 1 Address 2 Budget Building Name Buyer Persona Campaign N…" at bounding box center [346, 279] width 149 height 19
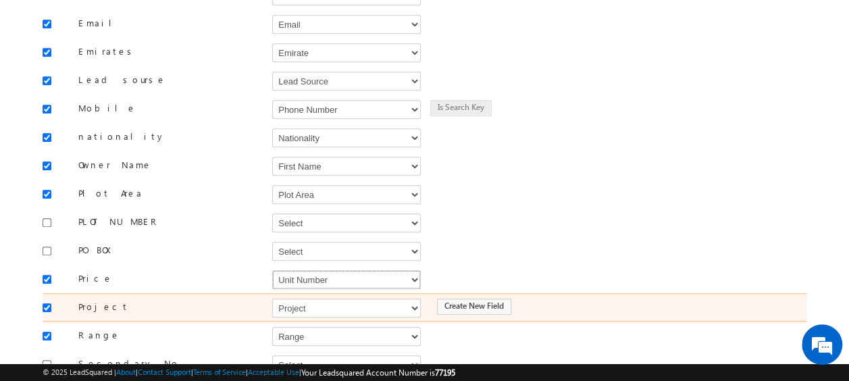
scroll to position [405, 0]
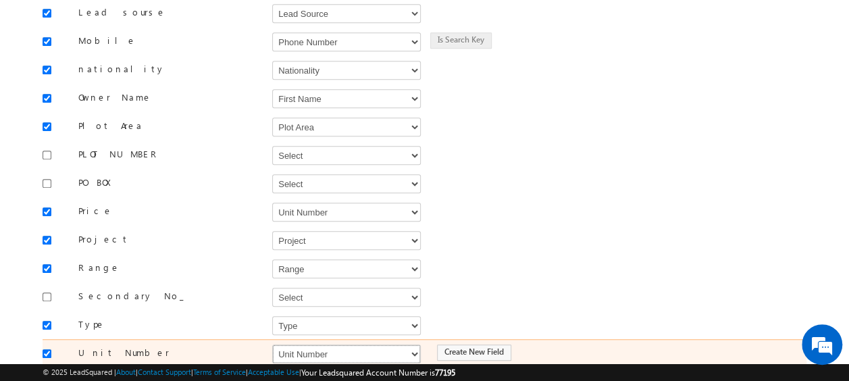
click at [338, 345] on select "Select Select Address 1 Address 2 Budget Building Name Buyer Persona Campaign N…" at bounding box center [346, 354] width 149 height 19
select select "mx_Unit_No"
click at [272, 345] on select "Select Select Address 1 Address 2 Budget Building Name Buyer Persona Campaign N…" at bounding box center [346, 354] width 149 height 19
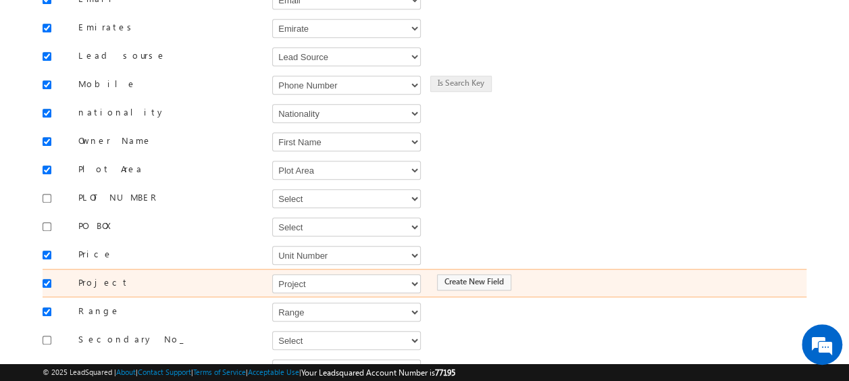
scroll to position [227, 0]
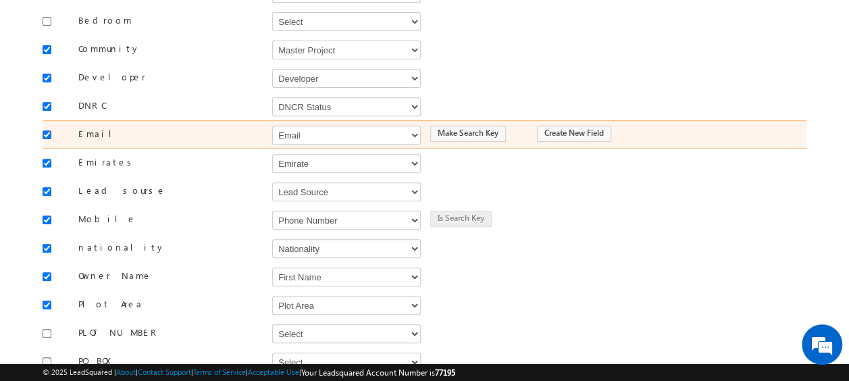
click at [44, 130] on input "checkbox" at bounding box center [47, 134] width 9 height 9
checkbox input "false"
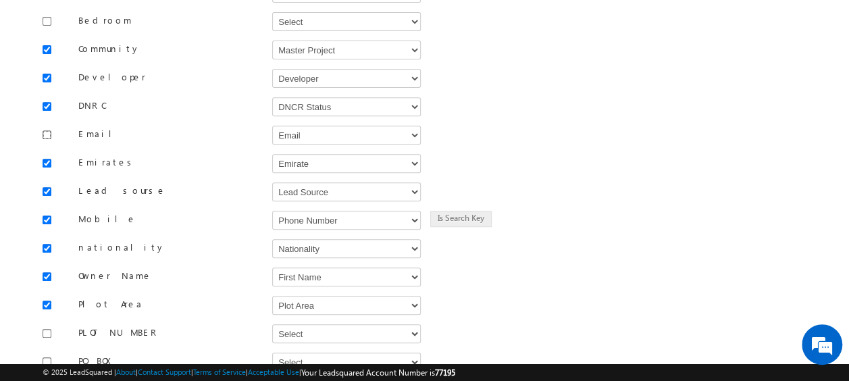
scroll to position [565, 0]
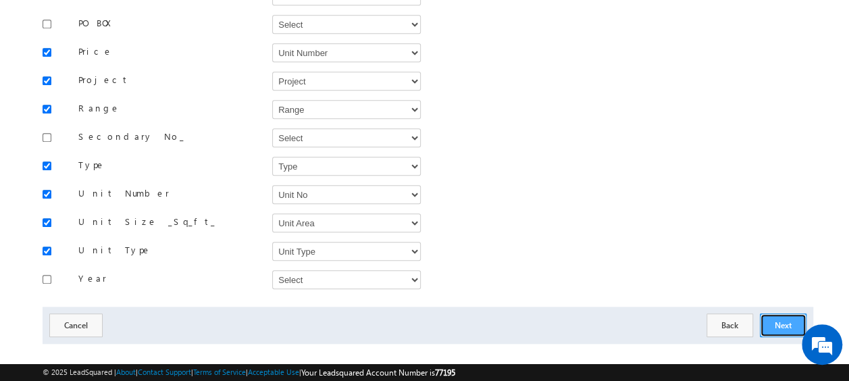
click at [782, 313] on button "Next" at bounding box center [783, 325] width 47 height 24
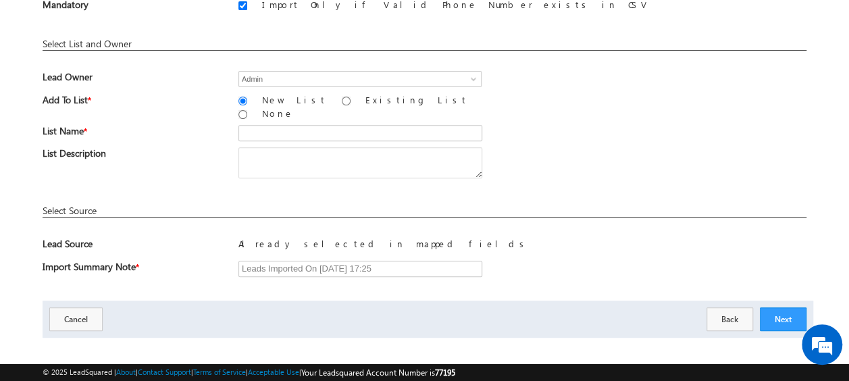
scroll to position [63, 0]
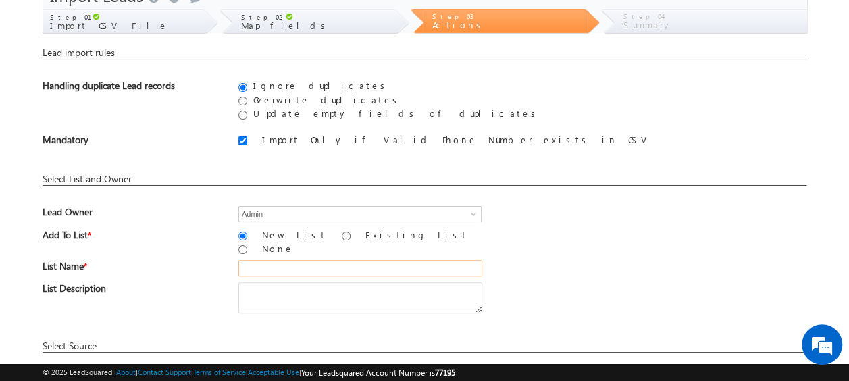
click at [280, 263] on input "text" at bounding box center [360, 268] width 244 height 16
type input "19_Aug_2025_MS_10_02"
click at [552, 260] on div "List Name * 19_Aug_2025_MS_10_02" at bounding box center [425, 271] width 764 height 22
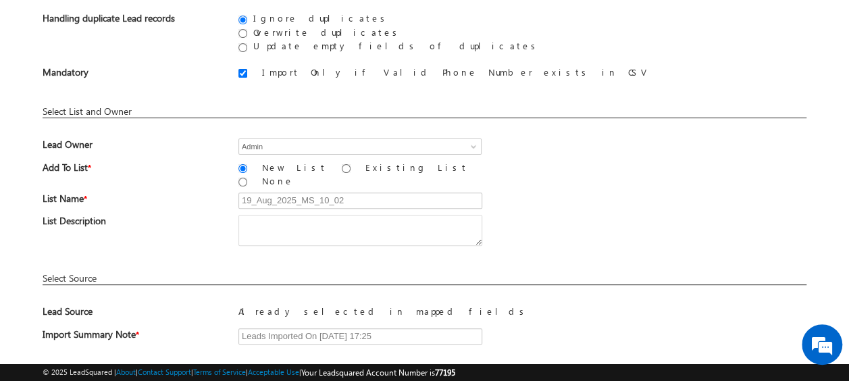
scroll to position [199, 0]
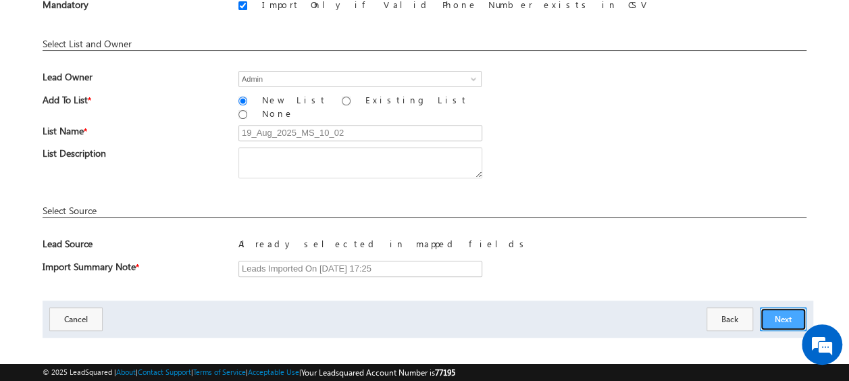
click at [794, 309] on button "Next" at bounding box center [783, 319] width 47 height 24
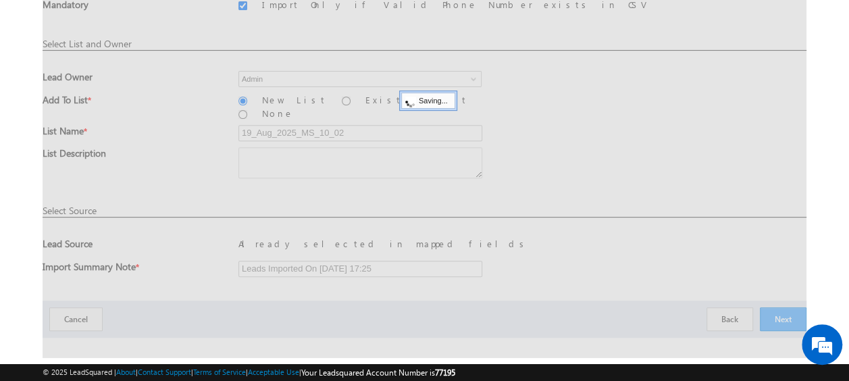
scroll to position [36, 0]
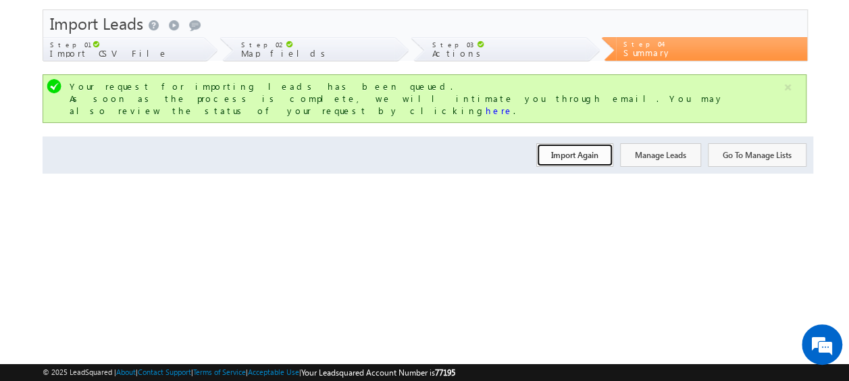
click at [570, 151] on button "Import Again" at bounding box center [574, 155] width 77 height 24
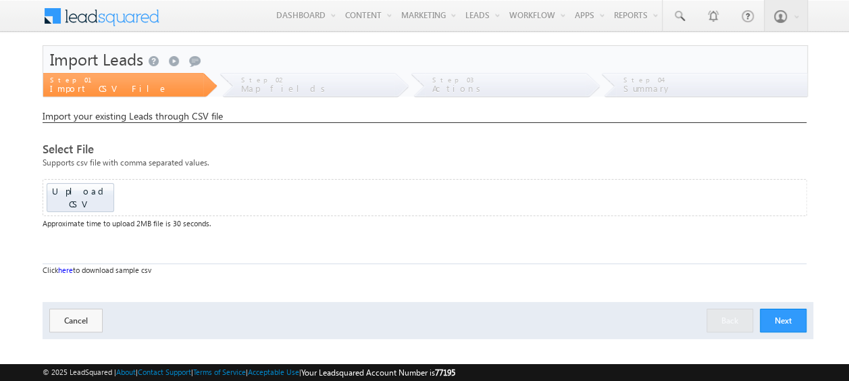
click at [68, 179] on div "Upload CSV Drop files here to upload" at bounding box center [425, 197] width 765 height 37
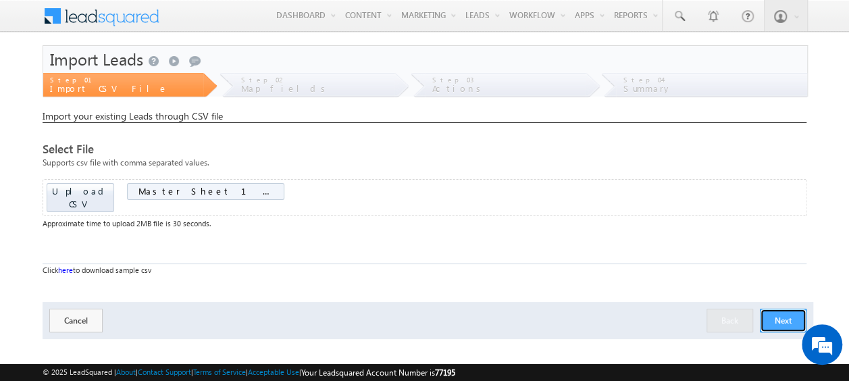
click at [784, 309] on button "Next" at bounding box center [783, 321] width 47 height 24
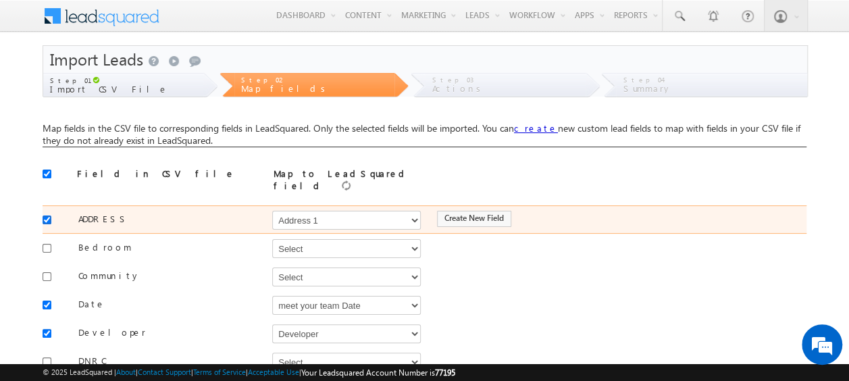
click at [45, 215] on input "checkbox" at bounding box center [47, 219] width 9 height 9
checkbox input "false"
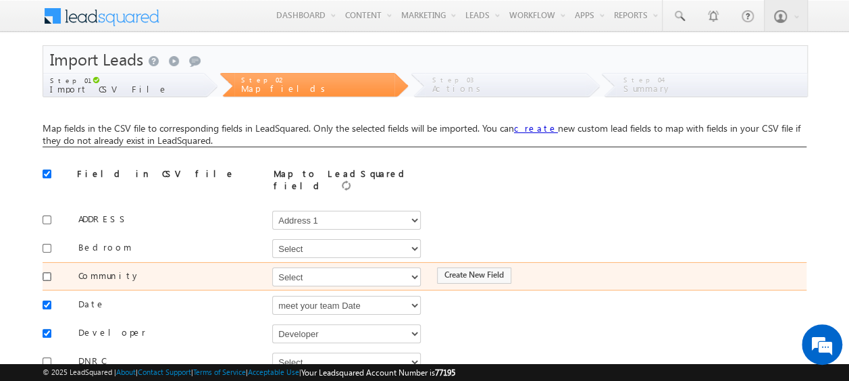
click at [49, 272] on input "checkbox" at bounding box center [47, 276] width 9 height 9
checkbox input "true"
click at [319, 268] on select "Select Select Address 1 Address 2 Budget Building Name Buyer Persona Campaign N…" at bounding box center [346, 277] width 149 height 19
select select "mx_Master_Project"
click at [272, 268] on select "Select Select Address 1 Address 2 Budget Building Name Buyer Persona Campaign N…" at bounding box center [346, 277] width 149 height 19
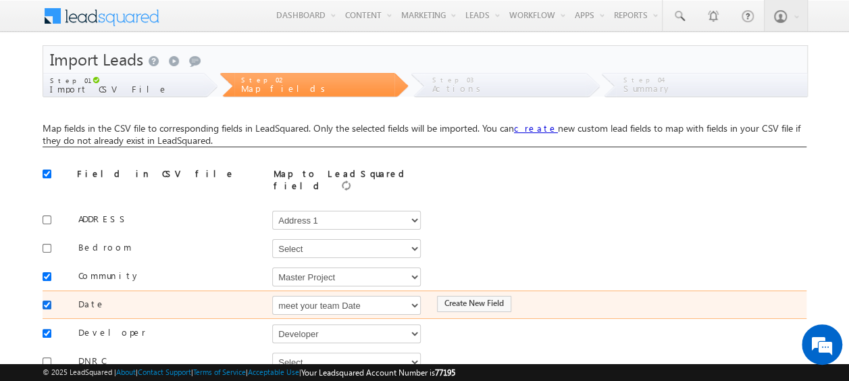
click at [49, 301] on input "checkbox" at bounding box center [47, 305] width 9 height 9
checkbox input "false"
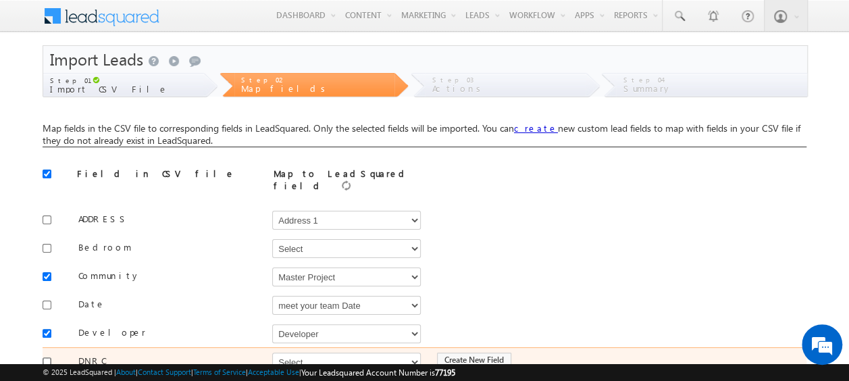
click at [47, 357] on input "checkbox" at bounding box center [47, 361] width 9 height 9
checkbox input "true"
click at [303, 354] on select "Select Select Address 1 Address 2 Budget Building Name Buyer Persona Campaign N…" at bounding box center [346, 362] width 149 height 19
select select "mx_DNCR_Status"
click at [272, 353] on select "Select Select Address 1 Address 2 Budget Building Name Buyer Persona Campaign N…" at bounding box center [346, 362] width 149 height 19
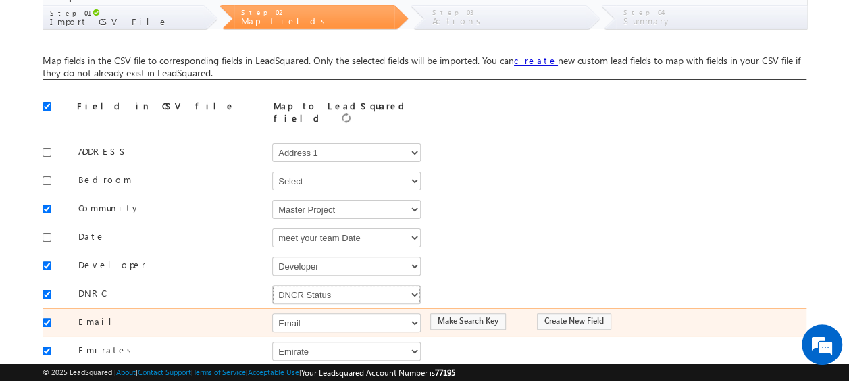
scroll to position [135, 0]
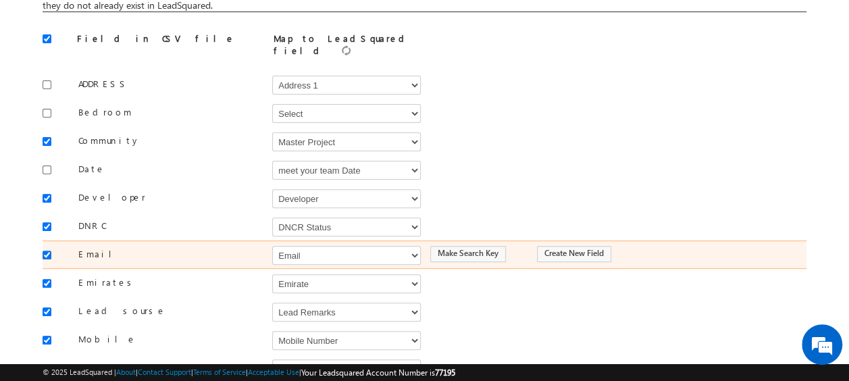
click at [47, 251] on input "checkbox" at bounding box center [47, 255] width 9 height 9
checkbox input "false"
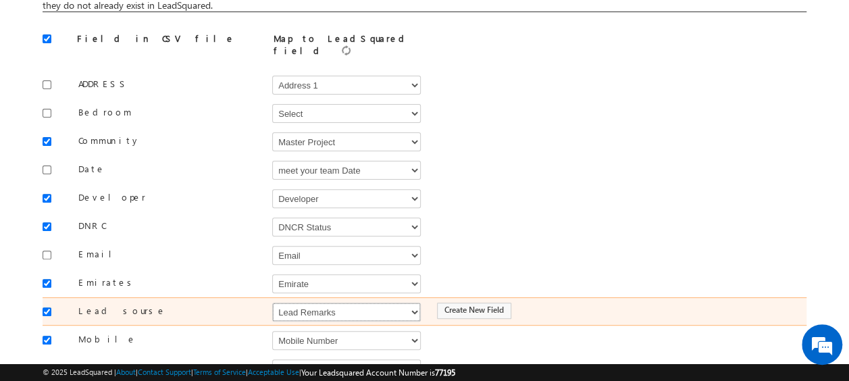
click at [330, 303] on select "Select Select Address 1 Address 2 Budget Building Name Buyer Persona Campaign N…" at bounding box center [346, 312] width 149 height 19
select select "Source"
click at [272, 303] on select "Select Select Address 1 Address 2 Budget Building Name Buyer Persona Campaign N…" at bounding box center [346, 312] width 149 height 19
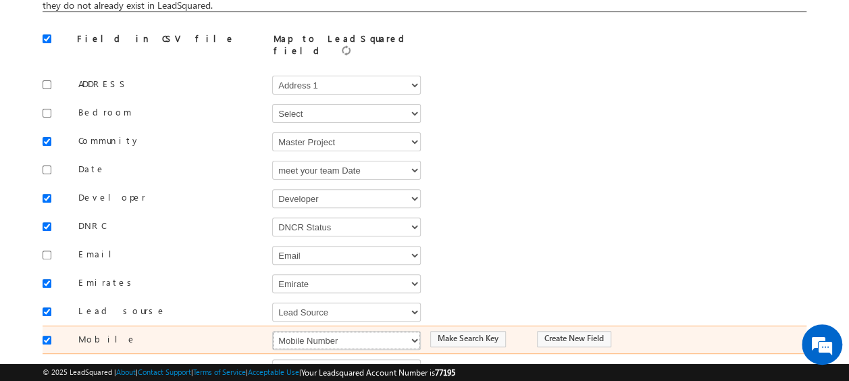
click at [342, 331] on select "Select Select Address 1 Address 2 Budget Building Name Buyer Persona Campaign N…" at bounding box center [346, 340] width 149 height 19
select select "Phone"
click at [272, 331] on select "Select Select Address 1 Address 2 Budget Building Name Buyer Persona Campaign N…" at bounding box center [346, 340] width 149 height 19
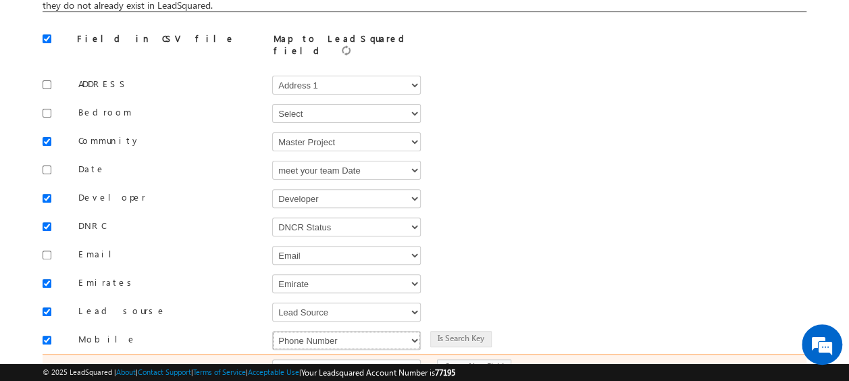
scroll to position [203, 0]
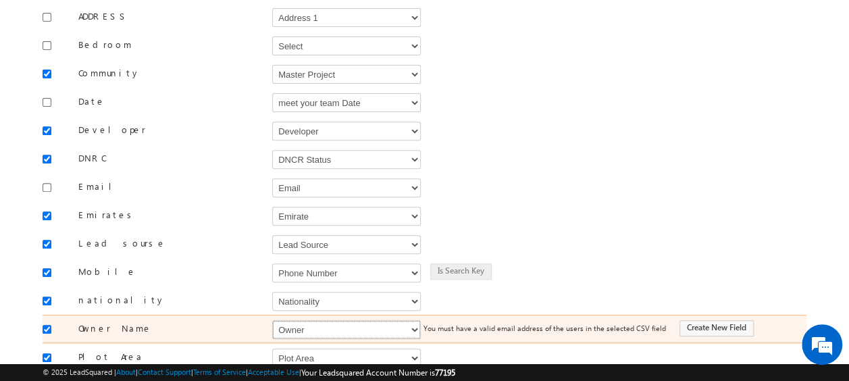
click at [307, 323] on select "Select Select Address 1 Address 2 Budget Building Name Buyer Persona Campaign N…" at bounding box center [346, 329] width 149 height 19
select select "FirstName"
click at [272, 320] on select "Select Select Address 1 Address 2 Budget Building Name Buyer Persona Campaign N…" at bounding box center [346, 329] width 149 height 19
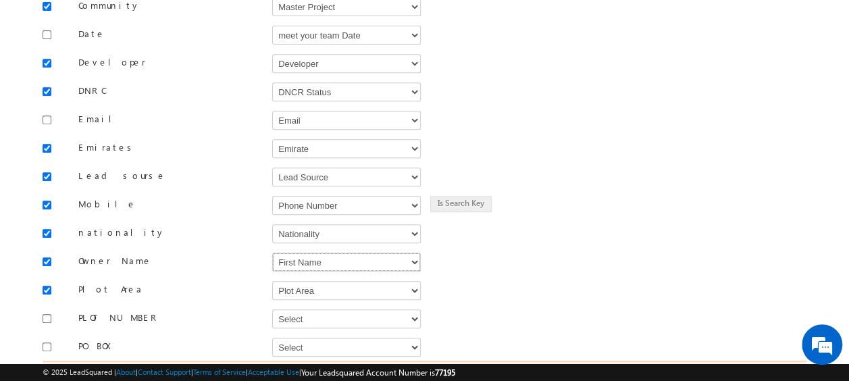
scroll to position [338, 0]
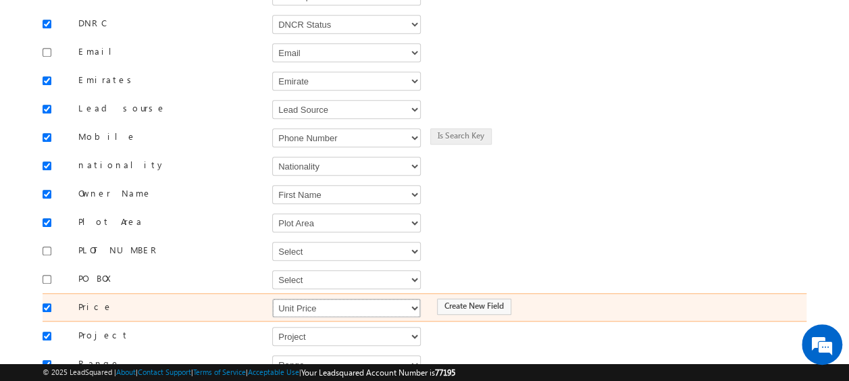
click at [288, 299] on select "Select Select Address 1 Address 2 Budget Building Name Buyer Persona Campaign N…" at bounding box center [346, 308] width 149 height 19
select select "mx_Unit_Number"
click at [272, 299] on select "Select Select Address 1 Address 2 Budget Building Name Buyer Persona Campaign N…" at bounding box center [346, 308] width 149 height 19
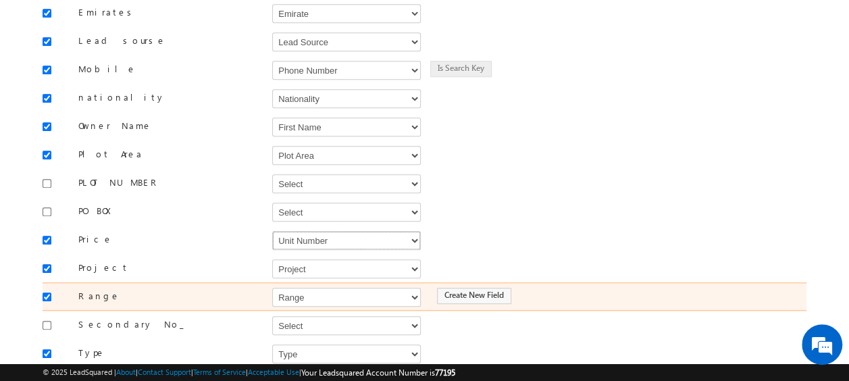
scroll to position [473, 0]
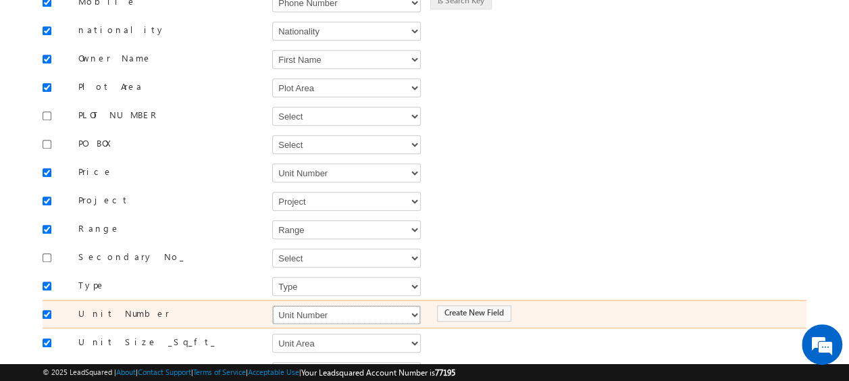
click at [312, 305] on select "Select Select Address 1 Address 2 Budget Building Name Buyer Persona Campaign N…" at bounding box center [346, 314] width 149 height 19
select select "mx_Unit_No"
click at [272, 305] on select "Select Select Address 1 Address 2 Budget Building Name Buyer Persona Campaign N…" at bounding box center [346, 314] width 149 height 19
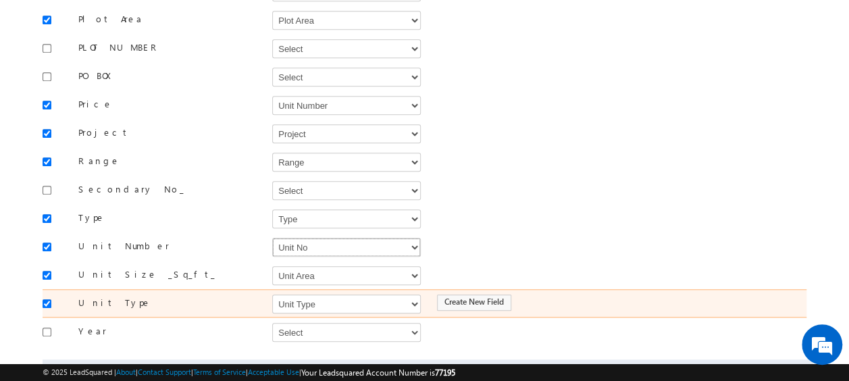
scroll to position [592, 0]
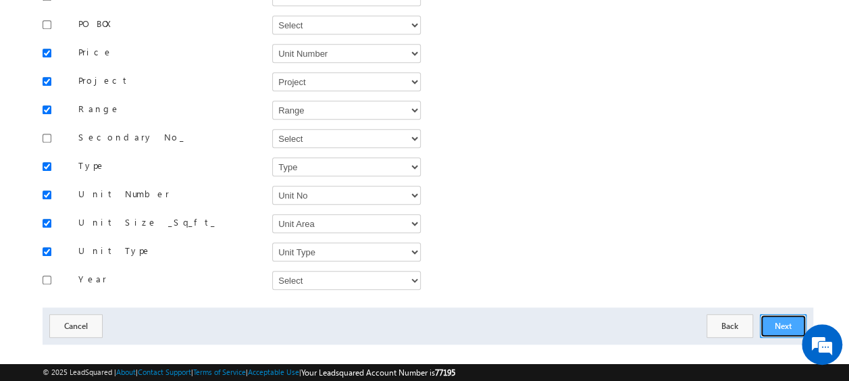
click at [773, 314] on button "Next" at bounding box center [783, 326] width 47 height 24
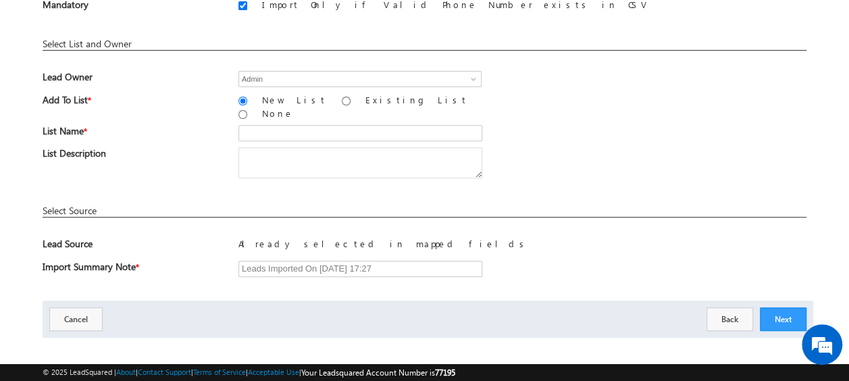
scroll to position [63, 0]
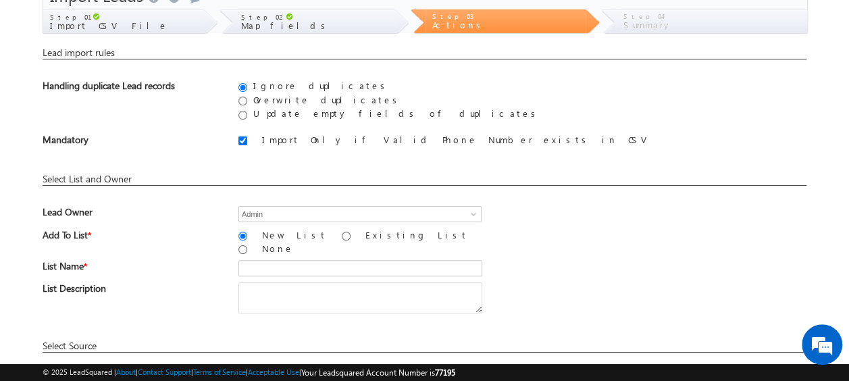
click at [274, 249] on div "Add To List * New List Existing List None" at bounding box center [425, 245] width 764 height 32
click at [270, 260] on input "text" at bounding box center [360, 268] width 244 height 16
click at [333, 260] on input "19_Aug_2025_MS_07" at bounding box center [360, 268] width 244 height 16
type input "19_Aug_2025_MS_10_03"
click at [593, 282] on div "List Description" at bounding box center [425, 300] width 764 height 37
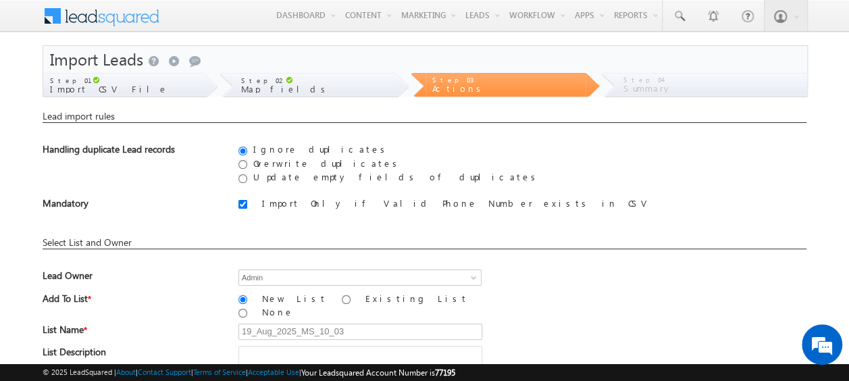
scroll to position [199, 0]
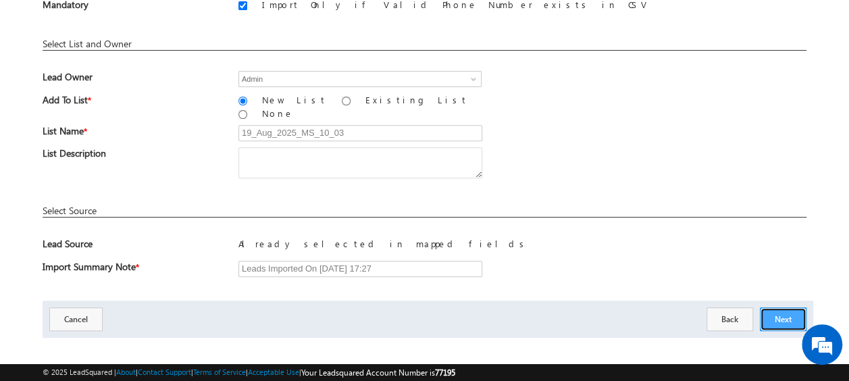
click at [776, 310] on button "Next" at bounding box center [783, 319] width 47 height 24
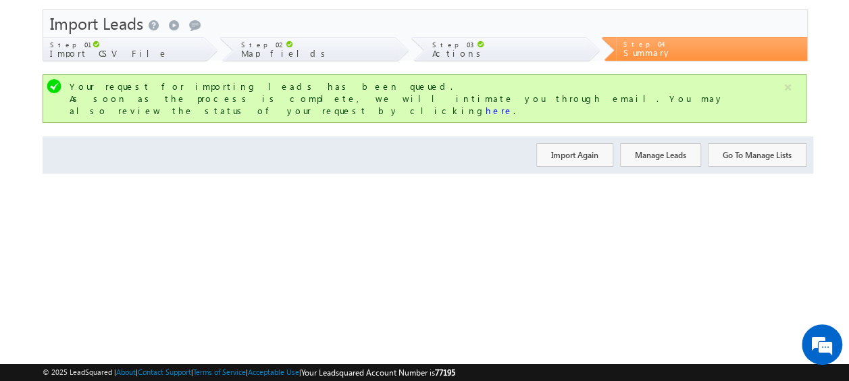
scroll to position [0, 0]
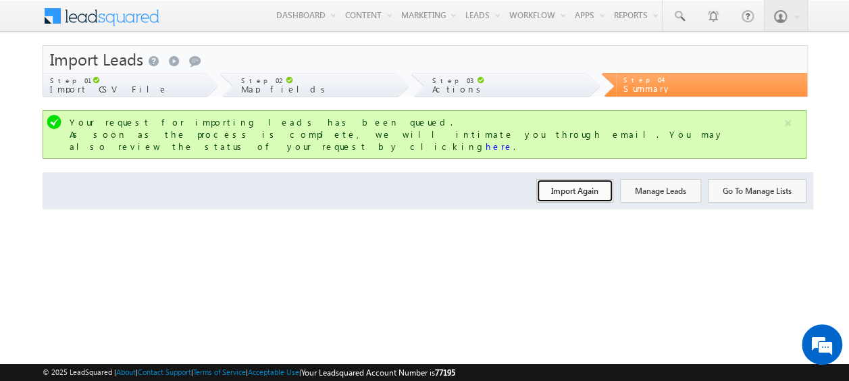
click at [569, 179] on button "Import Again" at bounding box center [574, 191] width 77 height 24
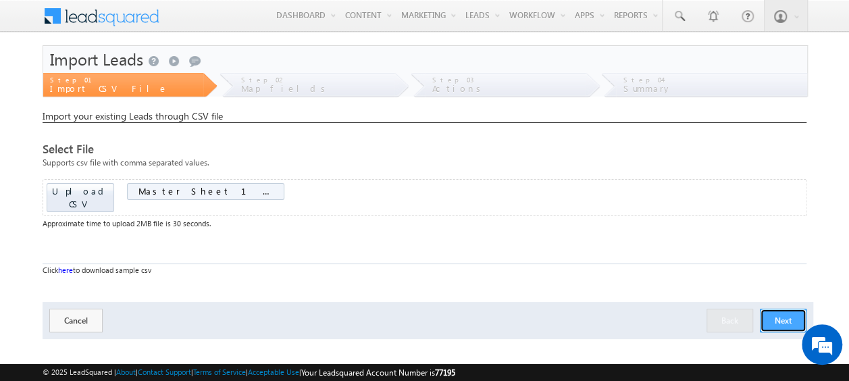
click at [789, 309] on button "Next" at bounding box center [783, 321] width 47 height 24
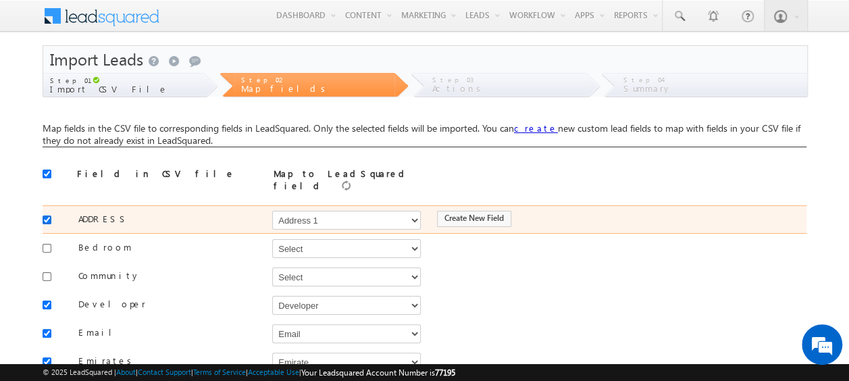
click at [50, 215] on input "checkbox" at bounding box center [47, 219] width 9 height 9
checkbox input "false"
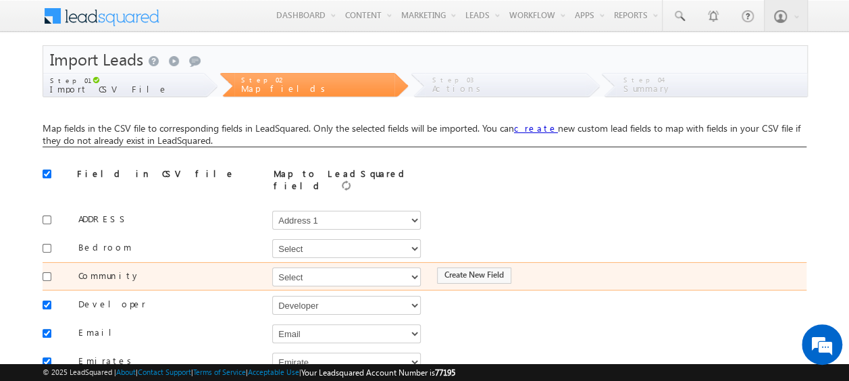
click at [53, 270] on div at bounding box center [51, 275] width 16 height 19
click at [47, 272] on input "checkbox" at bounding box center [47, 276] width 9 height 9
checkbox input "true"
click at [307, 274] on select "Select Select Address 1 Address 2 Budget Building Name Buyer Persona Campaign N…" at bounding box center [346, 277] width 149 height 19
select select "mx_Master_Project"
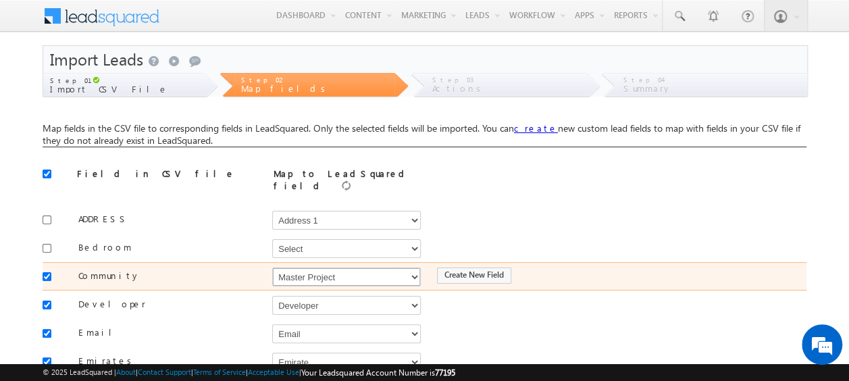
click at [272, 268] on select "Select Select Address 1 Address 2 Budget Building Name Buyer Persona Campaign N…" at bounding box center [346, 277] width 149 height 19
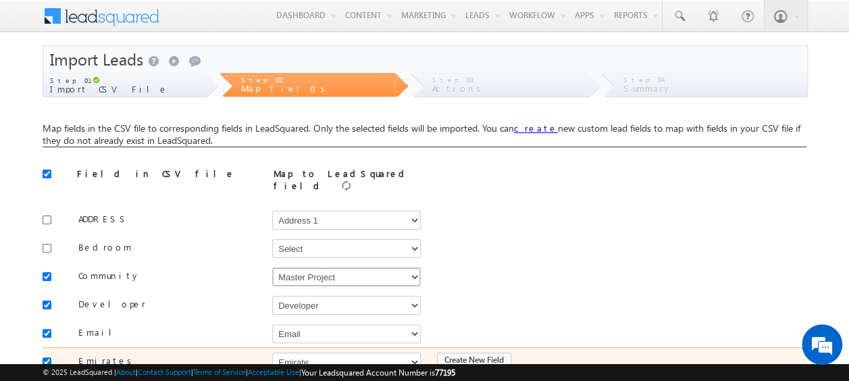
scroll to position [68, 0]
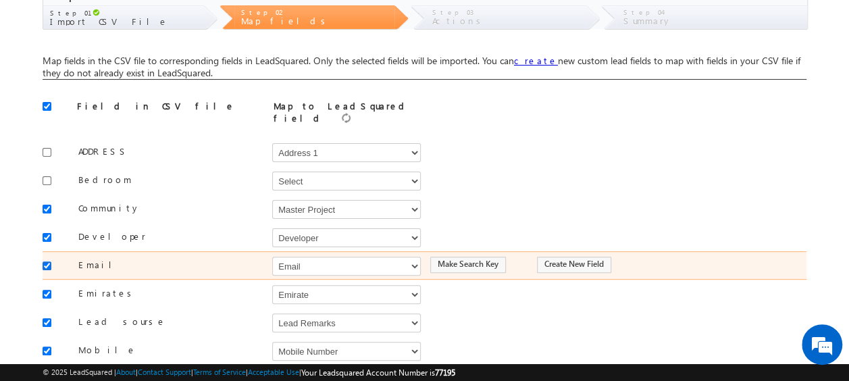
click at [43, 261] on input "checkbox" at bounding box center [47, 265] width 9 height 9
checkbox input "false"
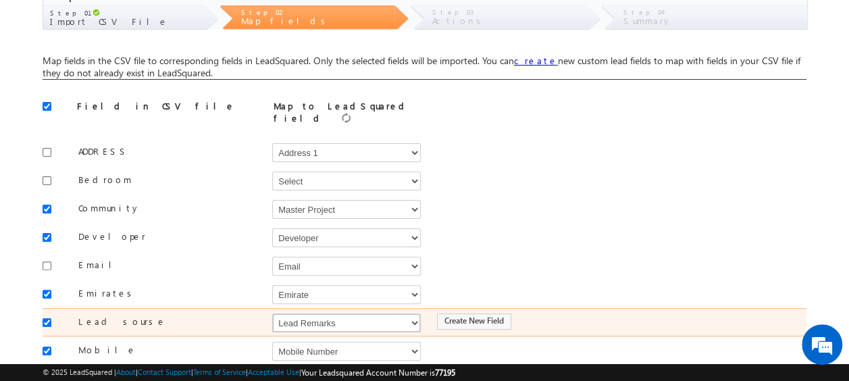
click at [338, 316] on select "Select Select Address 1 Address 2 Budget Building Name Buyer Persona Campaign N…" at bounding box center [346, 322] width 149 height 19
select select "Source"
click at [272, 313] on select "Select Select Address 1 Address 2 Budget Building Name Buyer Persona Campaign N…" at bounding box center [346, 322] width 149 height 19
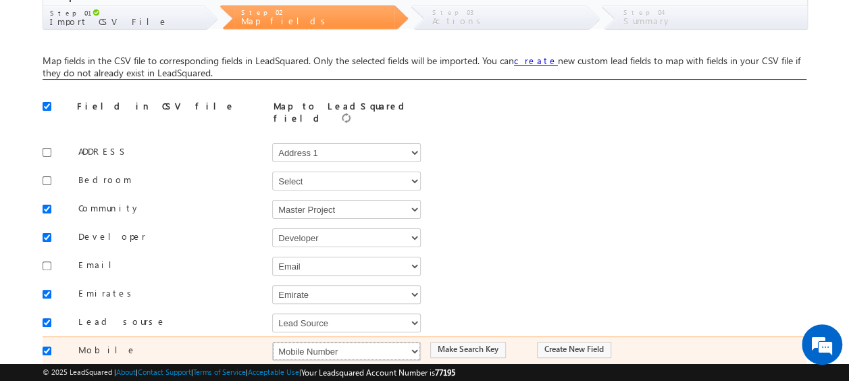
click at [332, 342] on select "Select Select Address 1 Address 2 Budget Building Name Buyer Persona Campaign N…" at bounding box center [346, 351] width 149 height 19
select select "Phone"
click at [272, 342] on select "Select Select Address 1 Address 2 Budget Building Name Buyer Persona Campaign N…" at bounding box center [346, 351] width 149 height 19
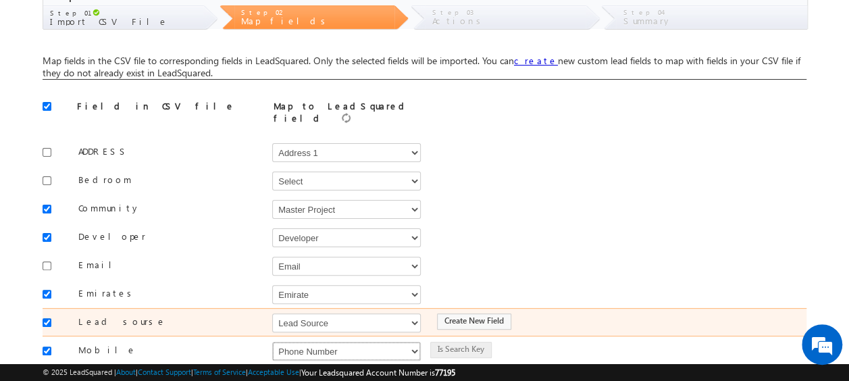
scroll to position [135, 0]
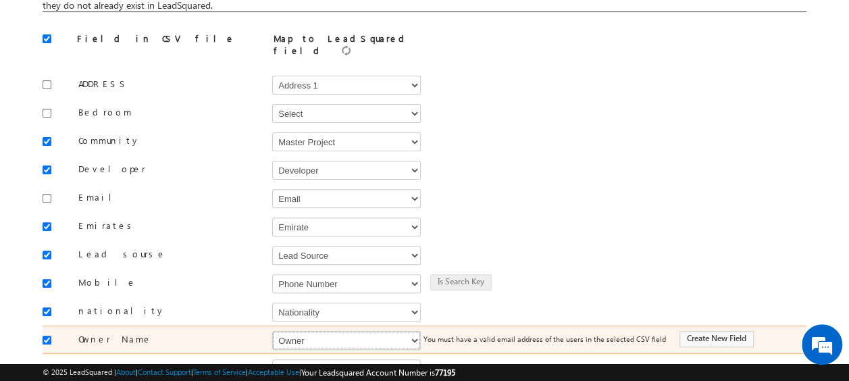
click at [326, 331] on select "Select Select Address 1 Address 2 Budget Building Name Buyer Persona Campaign N…" at bounding box center [346, 340] width 149 height 19
select select "FirstName"
click at [272, 331] on select "Select Select Address 1 Address 2 Budget Building Name Buyer Persona Campaign N…" at bounding box center [346, 340] width 149 height 19
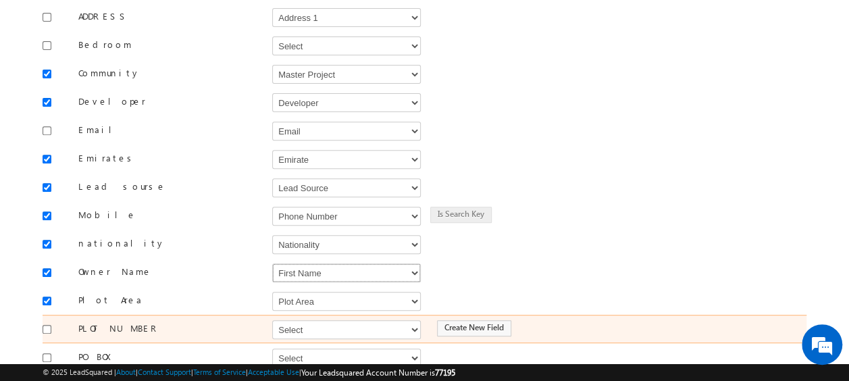
scroll to position [270, 0]
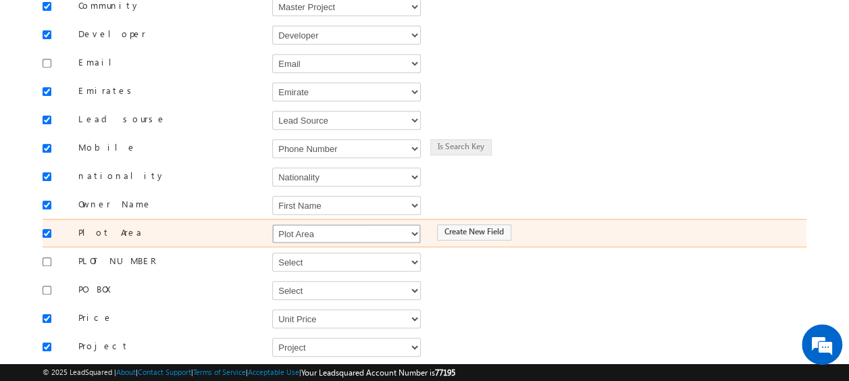
click at [295, 224] on select "Select Select Address 1 Address 2 Budget Building Name Buyer Persona Campaign N…" at bounding box center [346, 233] width 149 height 19
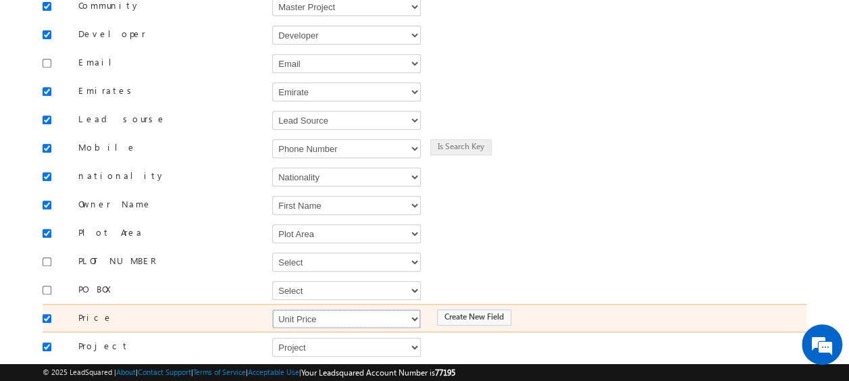
click at [288, 311] on select "Select Select Address 1 Address 2 Budget Building Name Buyer Persona Campaign N…" at bounding box center [346, 318] width 149 height 19
select select "mx_Unit_Number"
click at [272, 309] on select "Select Select Address 1 Address 2 Budget Building Name Buyer Persona Campaign N…" at bounding box center [346, 318] width 149 height 19
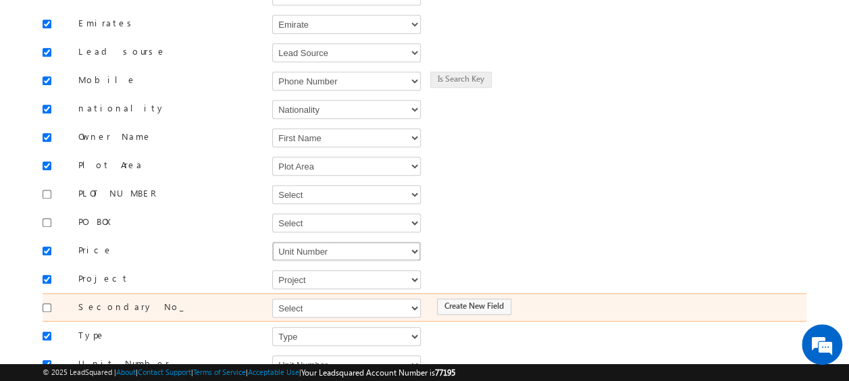
scroll to position [405, 0]
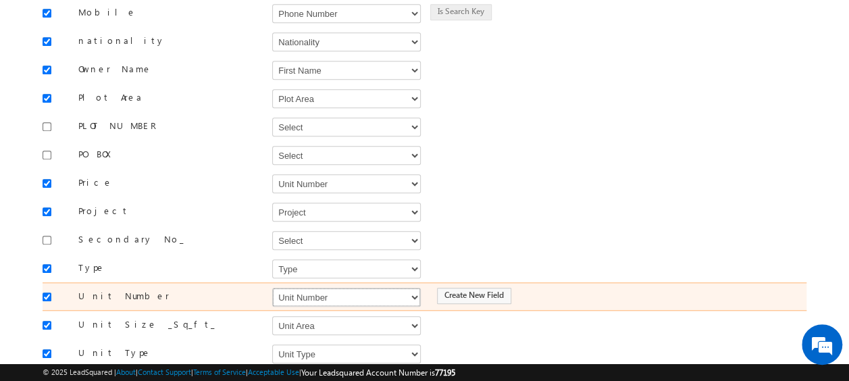
click at [303, 288] on select "Select Select Address 1 Address 2 Budget Building Name Buyer Persona Campaign N…" at bounding box center [346, 297] width 149 height 19
select select "mx_Unit_No"
click at [272, 288] on select "Select Select Address 1 Address 2 Budget Building Name Buyer Persona Campaign N…" at bounding box center [346, 297] width 149 height 19
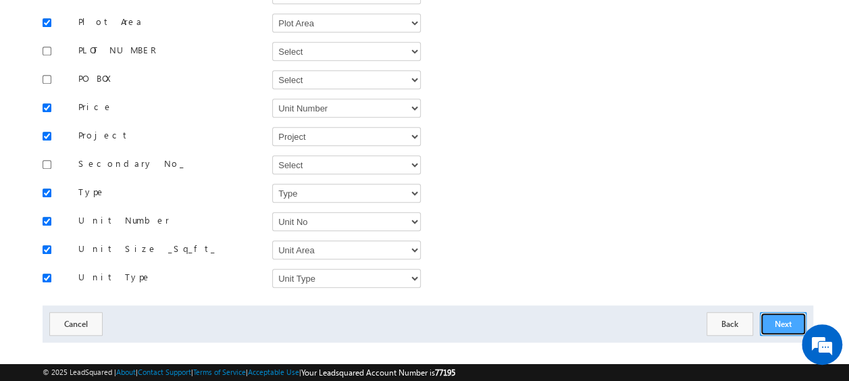
click at [767, 312] on button "Next" at bounding box center [783, 324] width 47 height 24
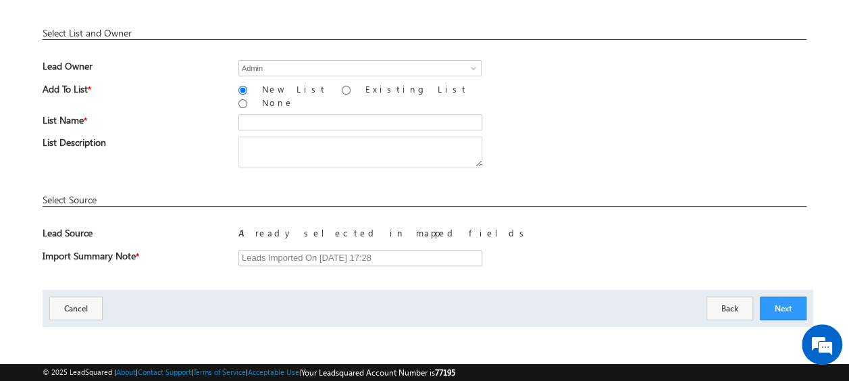
scroll to position [199, 0]
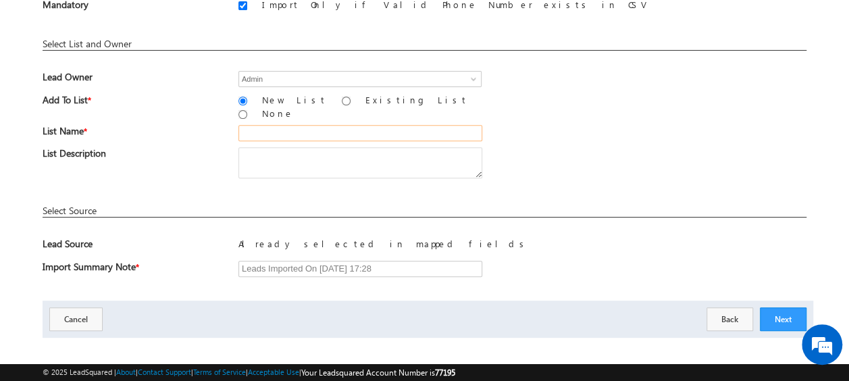
click at [282, 125] on input "text" at bounding box center [360, 133] width 244 height 16
type input "19_Aug_2025_MS_11"
click at [539, 125] on div "List Name * 19_Aug_2025_MS_11" at bounding box center [425, 136] width 764 height 22
click at [784, 307] on button "Next" at bounding box center [783, 319] width 47 height 24
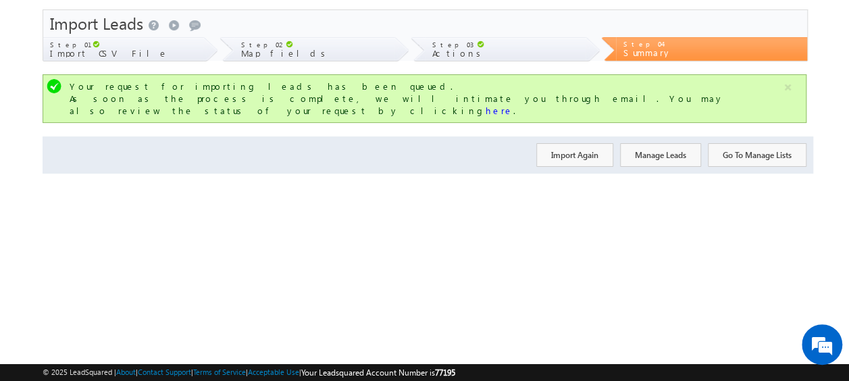
scroll to position [36, 0]
click at [590, 145] on button "Import Again" at bounding box center [574, 155] width 77 height 24
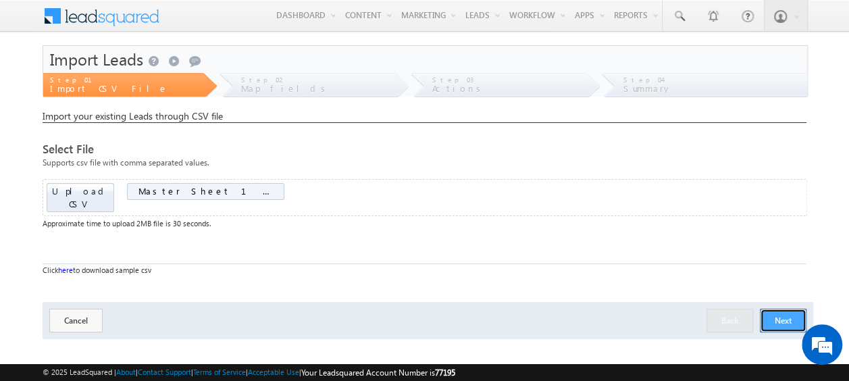
click at [771, 309] on button "Next" at bounding box center [783, 321] width 47 height 24
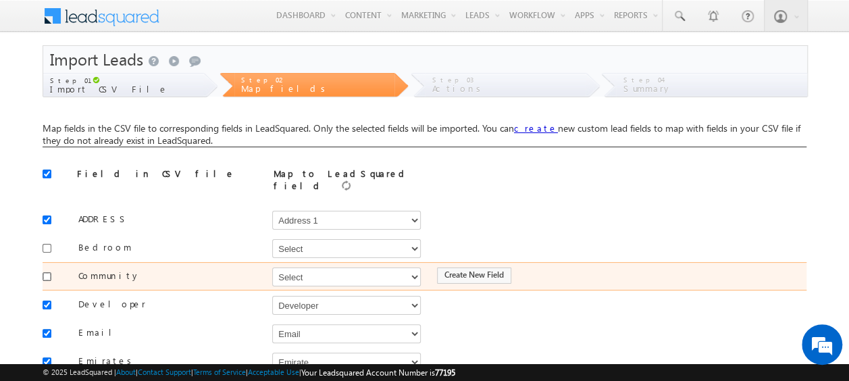
click at [47, 272] on input "checkbox" at bounding box center [47, 276] width 9 height 9
checkbox input "true"
click at [311, 270] on select "Select Select Address 1 Address 2 Budget Building Name Buyer Persona Campaign N…" at bounding box center [346, 277] width 149 height 19
select select "mx_Master_Project"
click at [272, 268] on select "Select Select Address 1 Address 2 Budget Building Name Buyer Persona Campaign N…" at bounding box center [346, 277] width 149 height 19
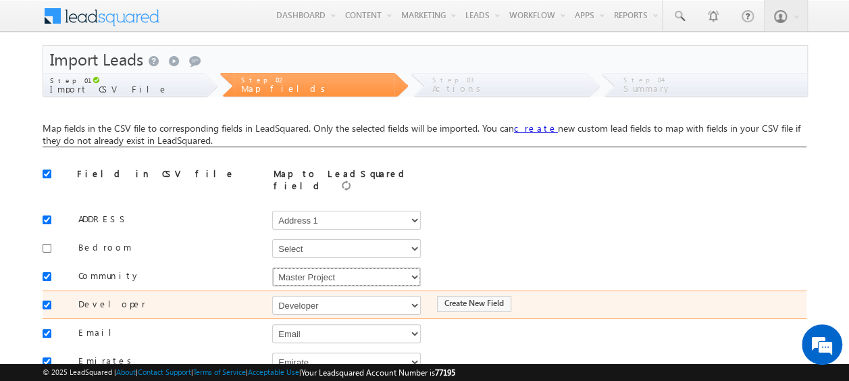
scroll to position [68, 0]
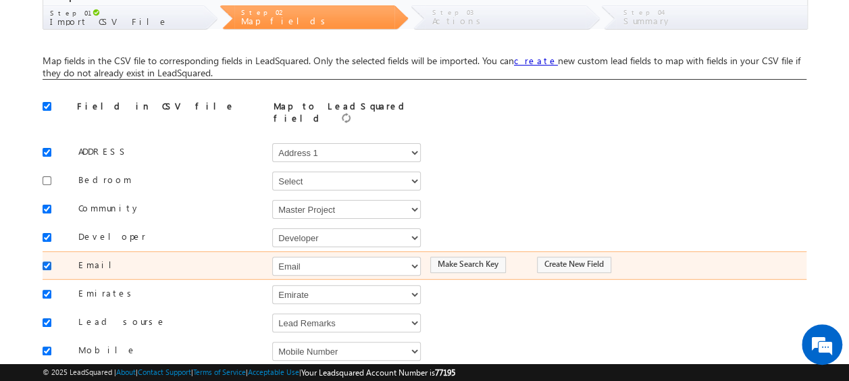
click at [50, 261] on input "checkbox" at bounding box center [47, 265] width 9 height 9
checkbox input "false"
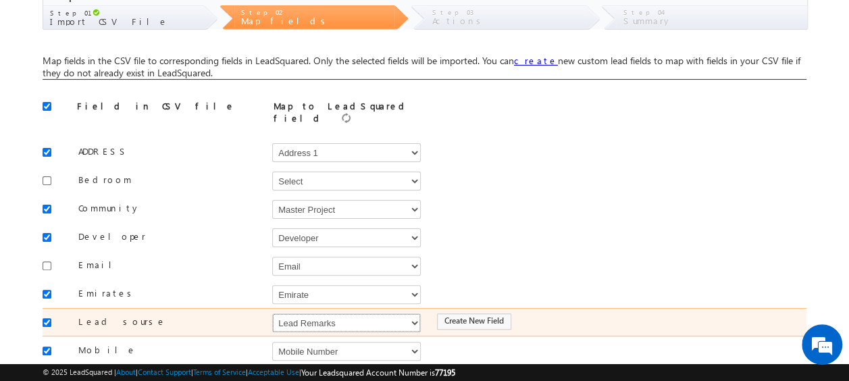
click at [308, 313] on select "Select Select Address 1 Address 2 Budget Building Name Buyer Persona Campaign N…" at bounding box center [346, 322] width 149 height 19
select select "Source"
click at [272, 313] on select "Select Select Address 1 Address 2 Budget Building Name Buyer Persona Campaign N…" at bounding box center [346, 322] width 149 height 19
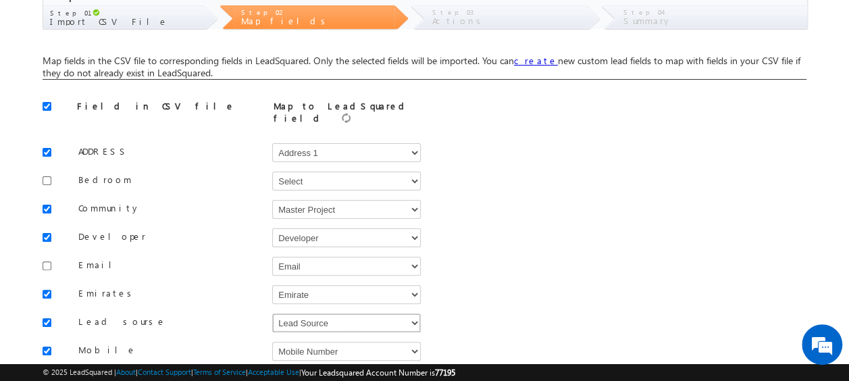
scroll to position [135, 0]
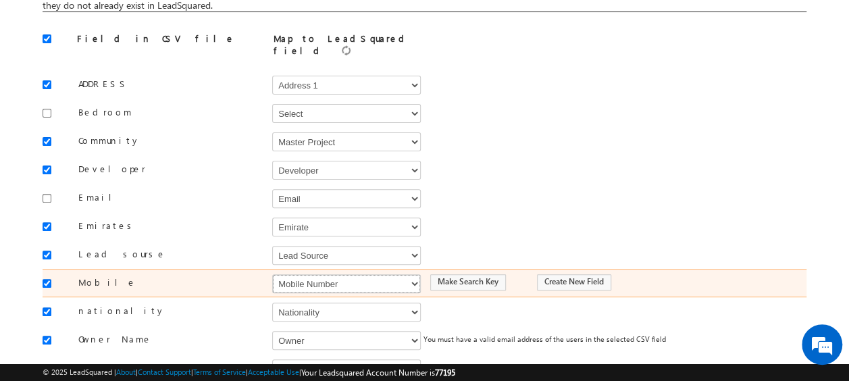
click at [308, 278] on select "Select Select Address 1 Address 2 Budget Building Name Buyer Persona Campaign N…" at bounding box center [346, 283] width 149 height 19
select select "Phone"
click at [272, 274] on select "Select Select Address 1 Address 2 Budget Building Name Buyer Persona Campaign N…" at bounding box center [346, 283] width 149 height 19
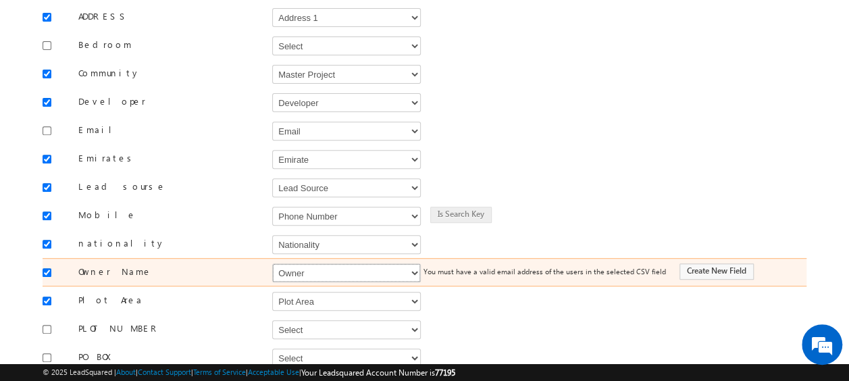
click at [349, 266] on select "Select Select Address 1 Address 2 Budget Building Name Buyer Persona Campaign N…" at bounding box center [346, 272] width 149 height 19
select select "FirstName"
click at [272, 263] on select "Select Select Address 1 Address 2 Budget Building Name Buyer Persona Campaign N…" at bounding box center [346, 272] width 149 height 19
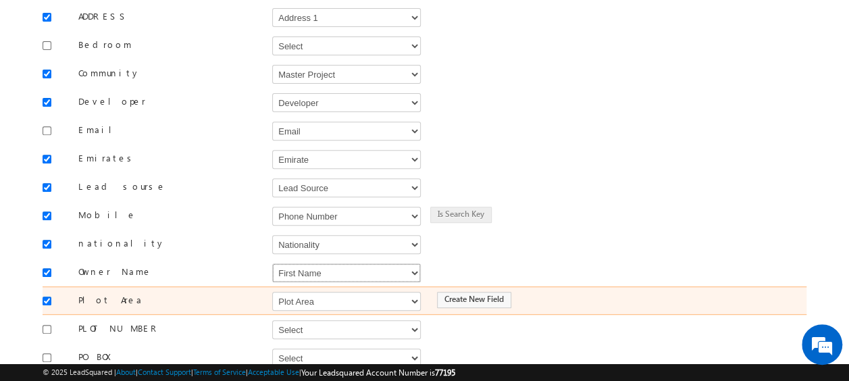
scroll to position [270, 0]
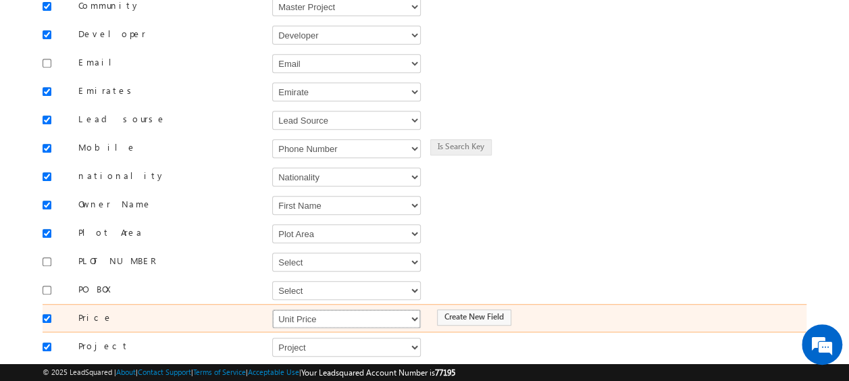
click at [295, 309] on select "Select Select Address 1 Address 2 Budget Building Name Buyer Persona Campaign N…" at bounding box center [346, 318] width 149 height 19
select select "mx_Unit_Number"
click at [272, 309] on select "Select Select Address 1 Address 2 Budget Building Name Buyer Persona Campaign N…" at bounding box center [346, 318] width 149 height 19
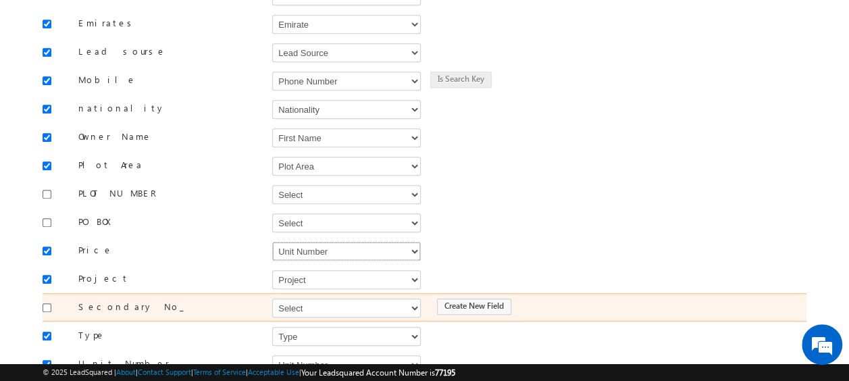
scroll to position [405, 0]
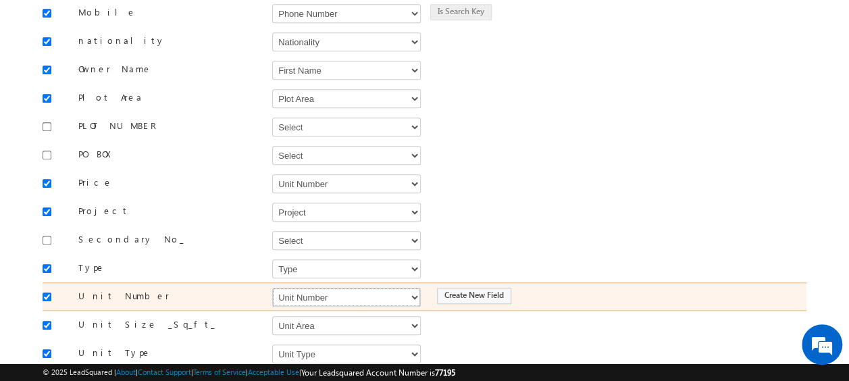
click at [299, 288] on select "Select Select Address 1 Address 2 Budget Building Name Buyer Persona Campaign N…" at bounding box center [346, 297] width 149 height 19
select select "mx_Unit_No"
click at [272, 288] on select "Select Select Address 1 Address 2 Budget Building Name Buyer Persona Campaign N…" at bounding box center [346, 297] width 149 height 19
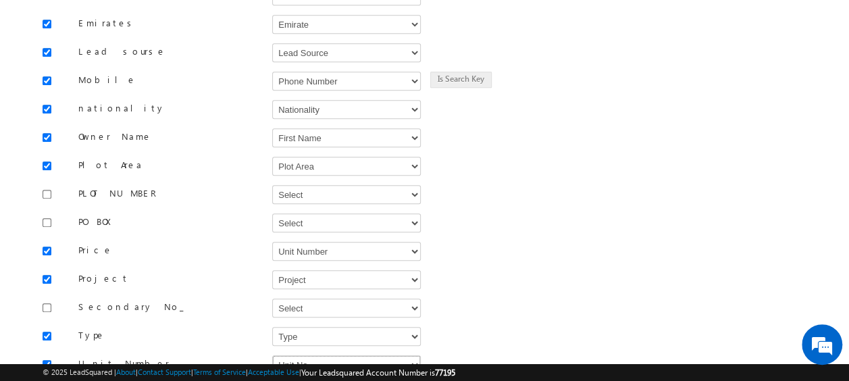
scroll to position [481, 0]
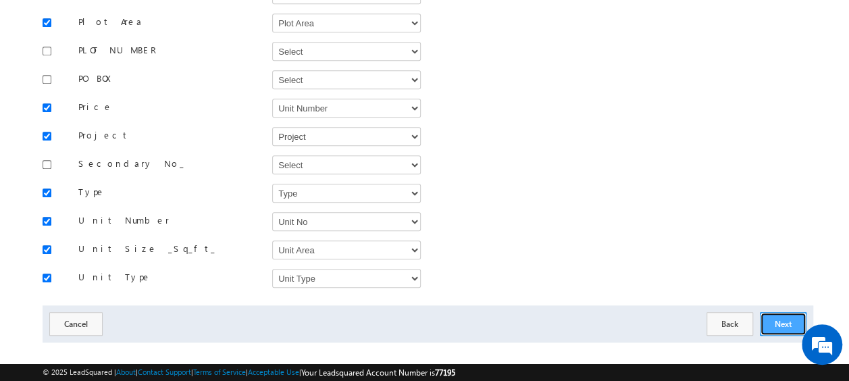
click at [788, 312] on button "Next" at bounding box center [783, 324] width 47 height 24
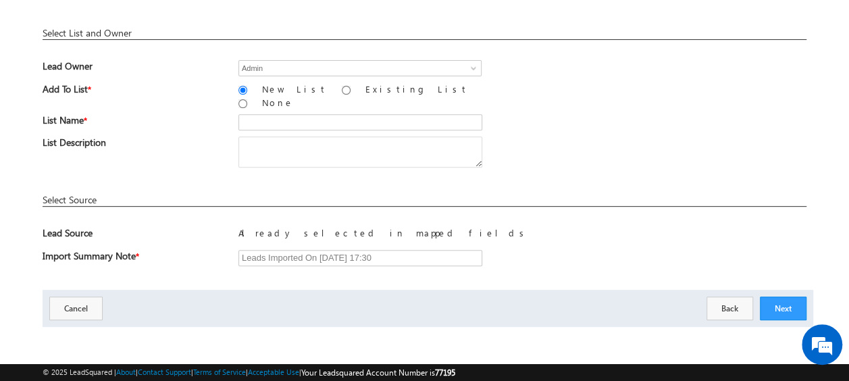
scroll to position [199, 0]
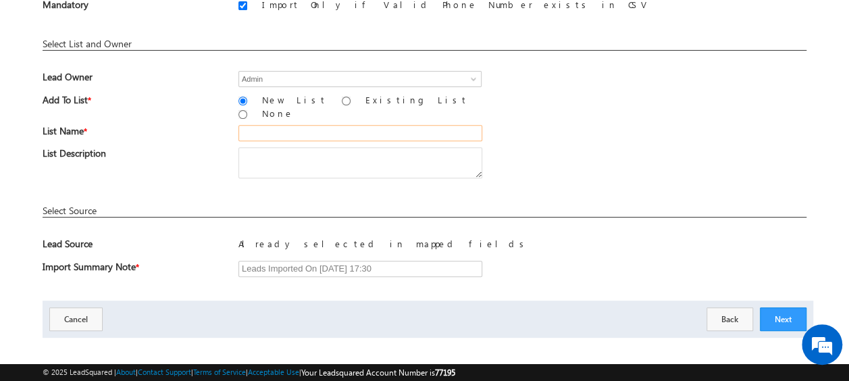
click at [301, 125] on input "text" at bounding box center [360, 133] width 244 height 16
type input "19_Aug_2025_MS_11_02"
click at [568, 130] on div "List Name * 19_Aug_2025_MS_11_02" at bounding box center [425, 136] width 764 height 22
click at [778, 310] on button "Next" at bounding box center [783, 319] width 47 height 24
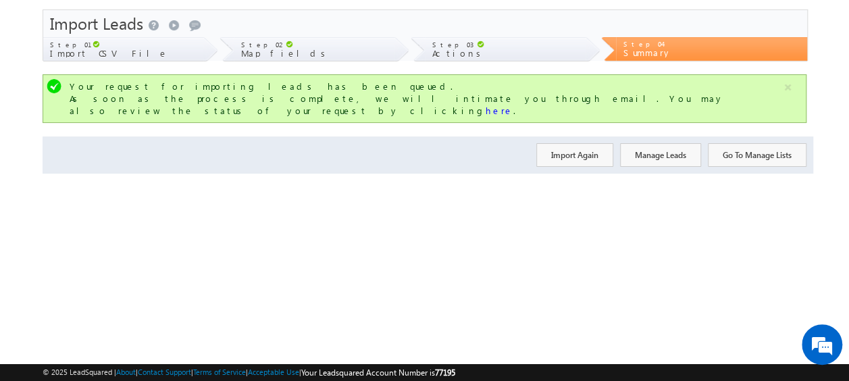
scroll to position [0, 0]
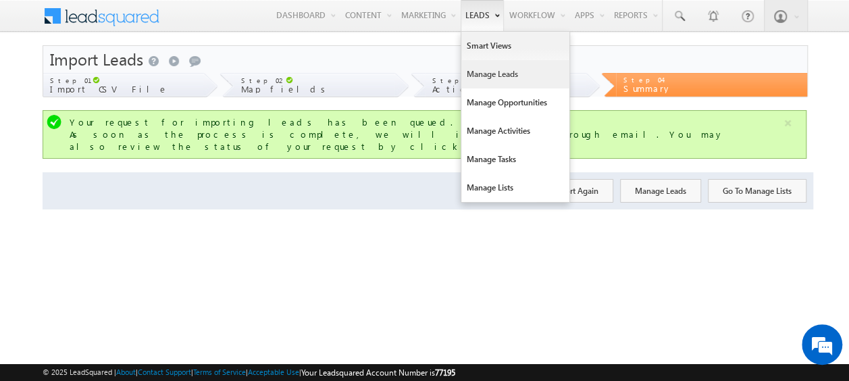
click at [489, 73] on link "Manage Leads" at bounding box center [515, 74] width 108 height 28
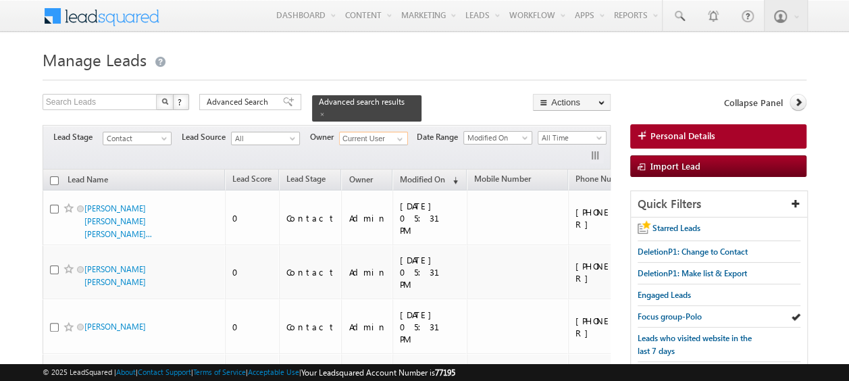
click at [382, 132] on input "Current User" at bounding box center [373, 139] width 69 height 14
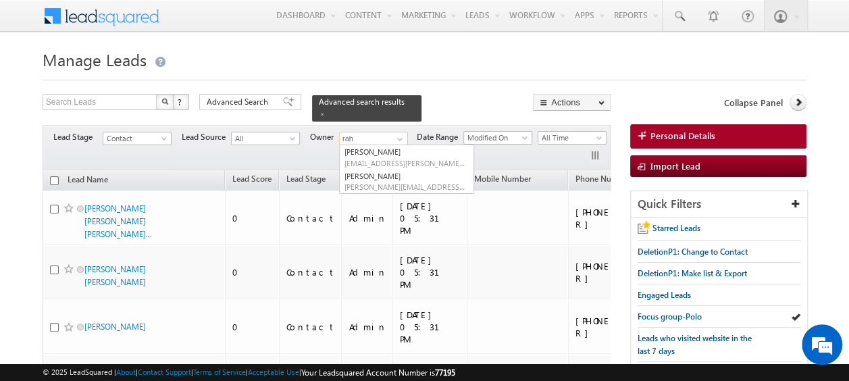
type input "rah"
click at [479, 99] on div "Search Leads X ? 10161 results found Advanced Search Advanced Search Advanced s…" at bounding box center [327, 108] width 568 height 28
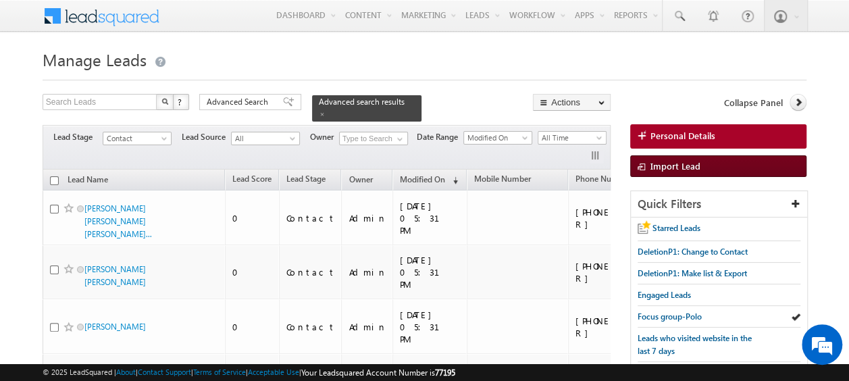
click at [677, 168] on span "Import Lead" at bounding box center [676, 165] width 50 height 11
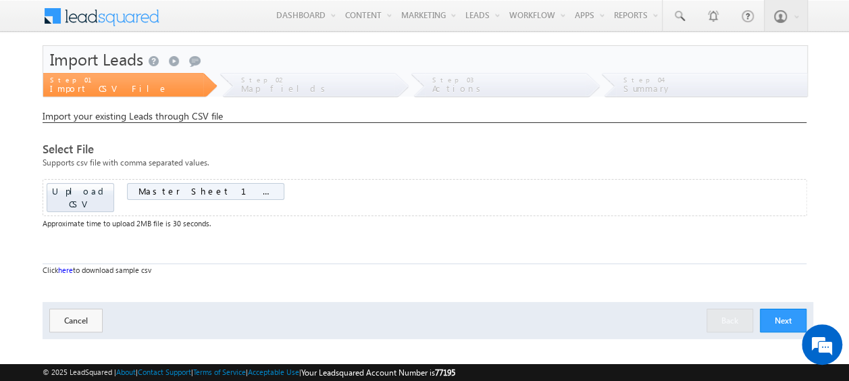
click at [807, 306] on div "Next Back Cancel" at bounding box center [428, 320] width 771 height 37
click at [790, 309] on button "Next" at bounding box center [783, 321] width 47 height 24
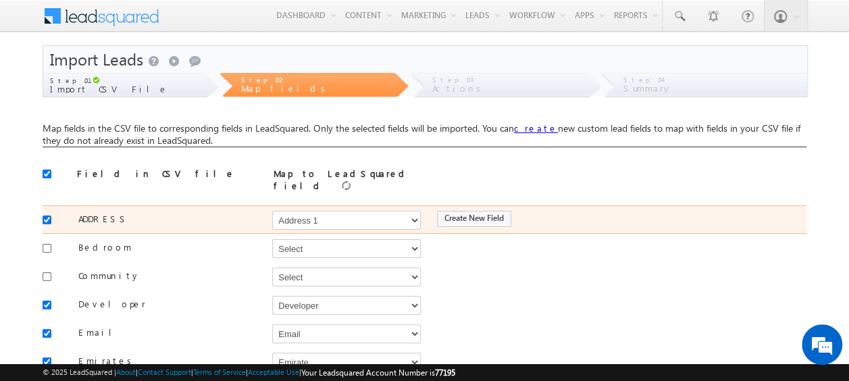
click at [49, 215] on input "checkbox" at bounding box center [47, 219] width 9 height 9
checkbox input "false"
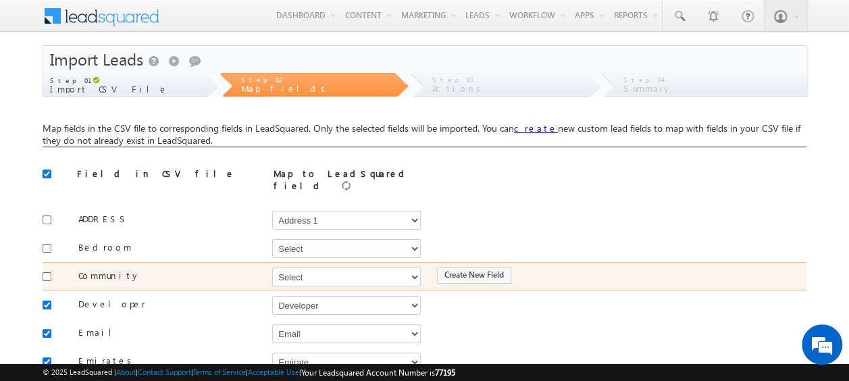
click at [54, 266] on div at bounding box center [51, 275] width 16 height 19
click at [49, 272] on input "checkbox" at bounding box center [47, 276] width 9 height 9
checkbox input "true"
click at [335, 270] on select "Select Select Address 1 Address 2 Budget Building Name Buyer Persona Campaign N…" at bounding box center [346, 277] width 149 height 19
select select "mx_Master_Project"
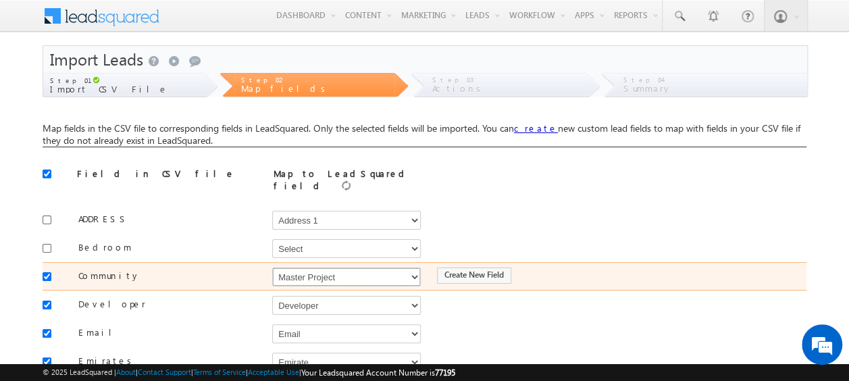
click at [272, 268] on select "Select Select Address 1 Address 2 Budget Building Name Buyer Persona Campaign N…" at bounding box center [346, 277] width 149 height 19
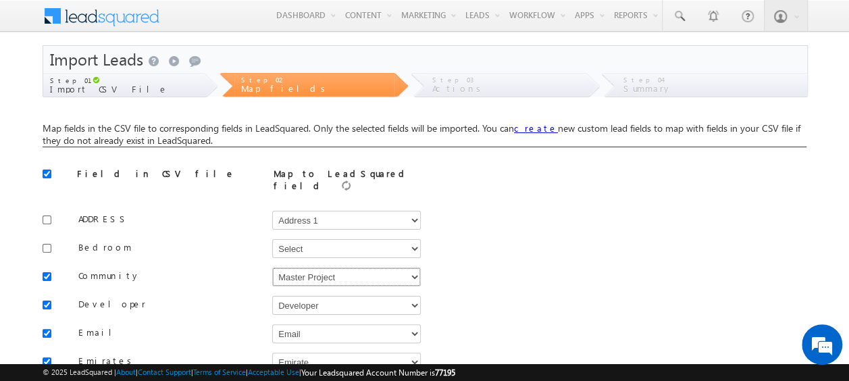
scroll to position [68, 0]
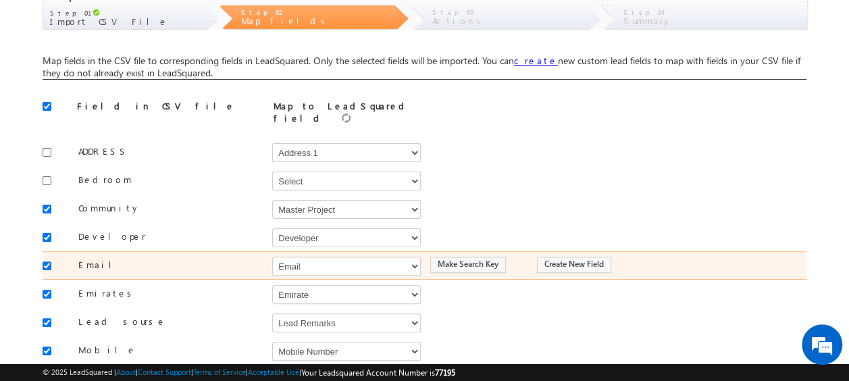
click at [45, 261] on input "checkbox" at bounding box center [47, 265] width 9 height 9
checkbox input "false"
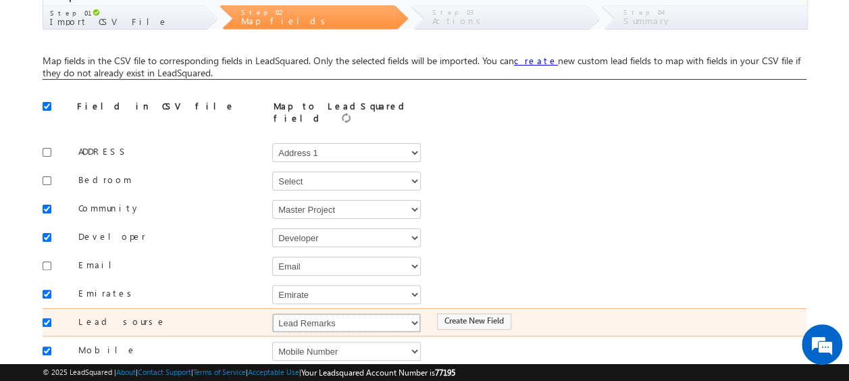
drag, startPoint x: 309, startPoint y: 313, endPoint x: 305, endPoint y: 306, distance: 8.5
click at [309, 313] on select "Select Select Address 1 Address 2 Budget Building Name Buyer Persona Campaign N…" at bounding box center [346, 322] width 149 height 19
select select "Source"
click at [272, 313] on select "Select Select Address 1 Address 2 Budget Building Name Buyer Persona Campaign N…" at bounding box center [346, 322] width 149 height 19
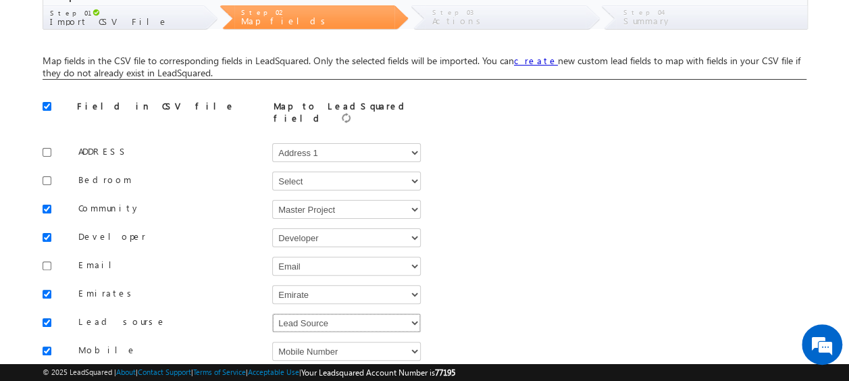
scroll to position [135, 0]
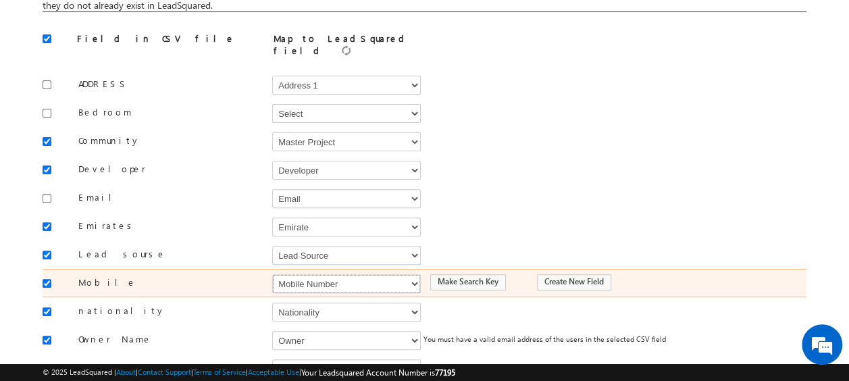
click at [339, 278] on select "Select Select Address 1 Address 2 Budget Building Name Buyer Persona Campaign N…" at bounding box center [346, 283] width 149 height 19
select select "Phone"
click at [272, 274] on select "Select Select Address 1 Address 2 Budget Building Name Buyer Persona Campaign N…" at bounding box center [346, 283] width 149 height 19
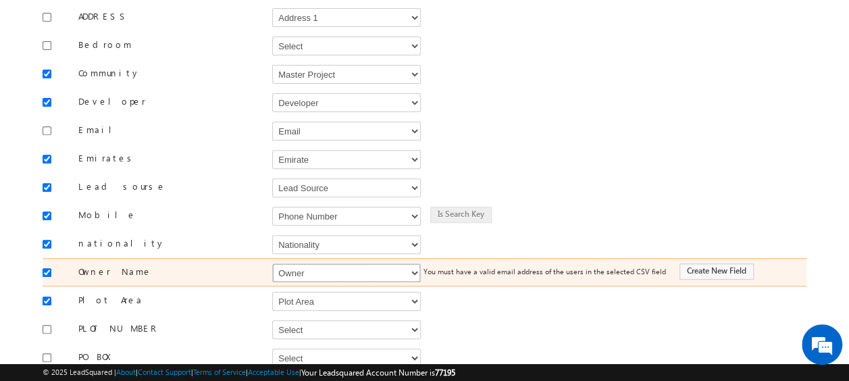
click at [333, 265] on select "Select Select Address 1 Address 2 Budget Building Name Buyer Persona Campaign N…" at bounding box center [346, 272] width 149 height 19
select select "FirstName"
click at [272, 263] on select "Select Select Address 1 Address 2 Budget Building Name Buyer Persona Campaign N…" at bounding box center [346, 272] width 149 height 19
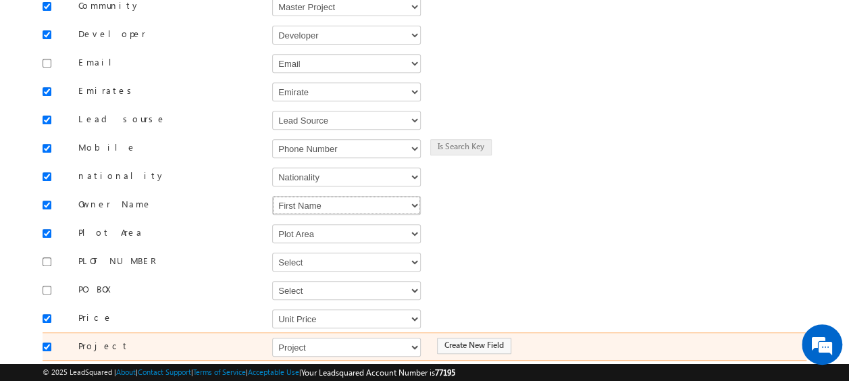
scroll to position [338, 0]
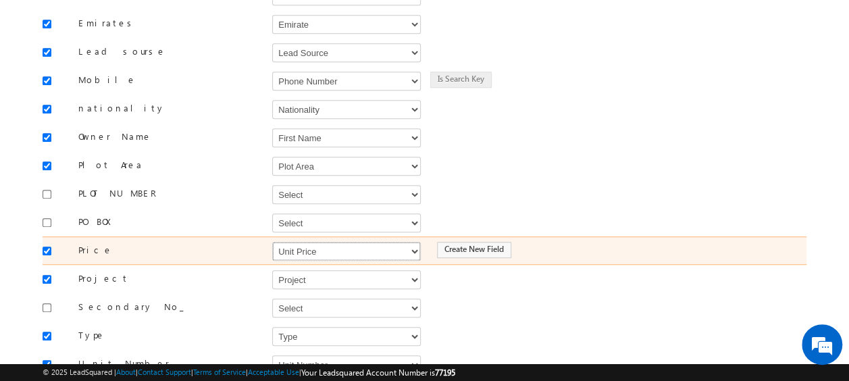
click at [303, 242] on select "Select Select Address 1 Address 2 Budget Building Name Buyer Persona Campaign N…" at bounding box center [346, 251] width 149 height 19
select select "mx_Unit_Number"
click at [272, 242] on select "Select Select Address 1 Address 2 Budget Building Name Buyer Persona Campaign N…" at bounding box center [346, 251] width 149 height 19
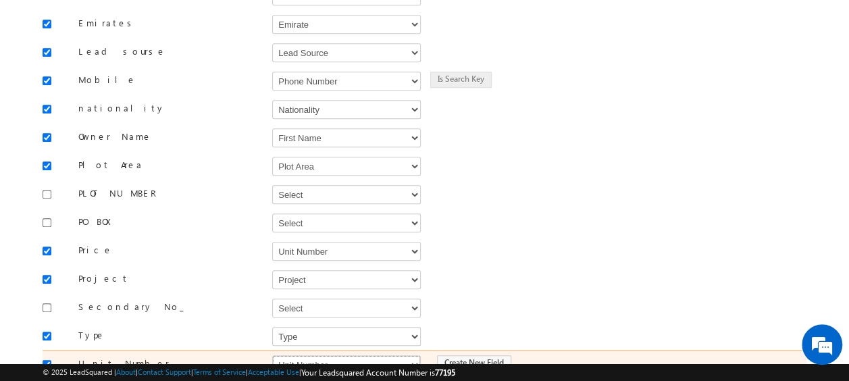
click at [311, 355] on select "Select Select Address 1 Address 2 Budget Building Name Buyer Persona Campaign N…" at bounding box center [346, 364] width 149 height 19
select select "mx_Unit_No"
click at [272, 355] on select "Select Select Address 1 Address 2 Budget Building Name Buyer Persona Campaign N…" at bounding box center [346, 364] width 149 height 19
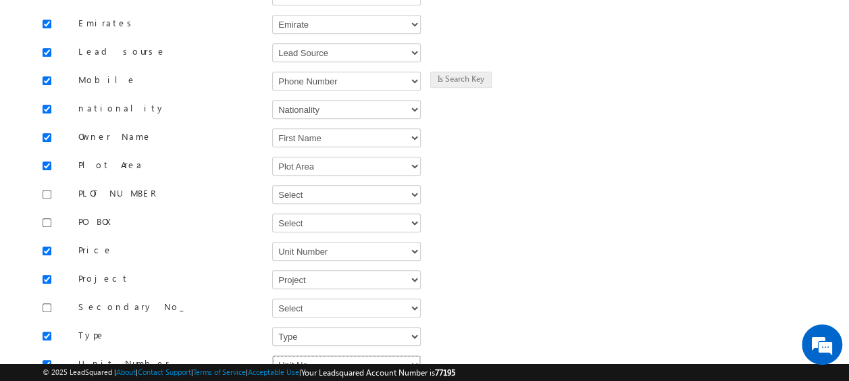
scroll to position [481, 0]
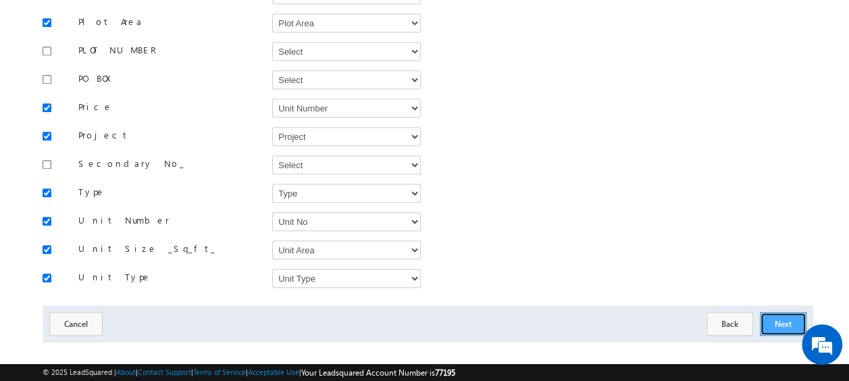
click at [785, 312] on button "Next" at bounding box center [783, 324] width 47 height 24
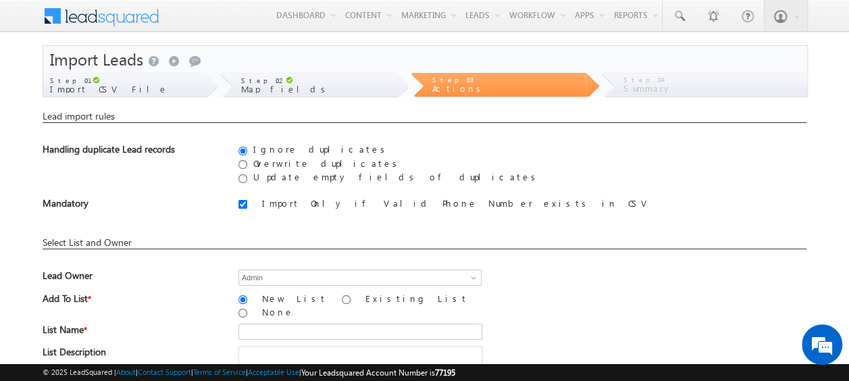
scroll to position [135, 0]
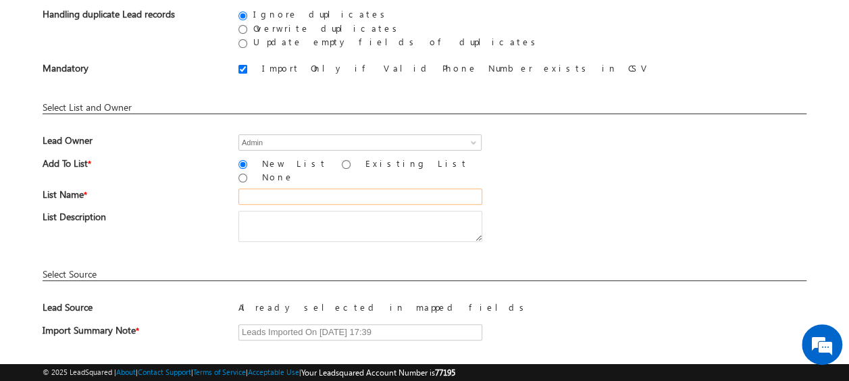
click at [275, 190] on input "text" at bounding box center [360, 196] width 244 height 16
type input "19_Aug_2025_MS_11_03"
click at [540, 215] on div "List Description" at bounding box center [425, 229] width 764 height 37
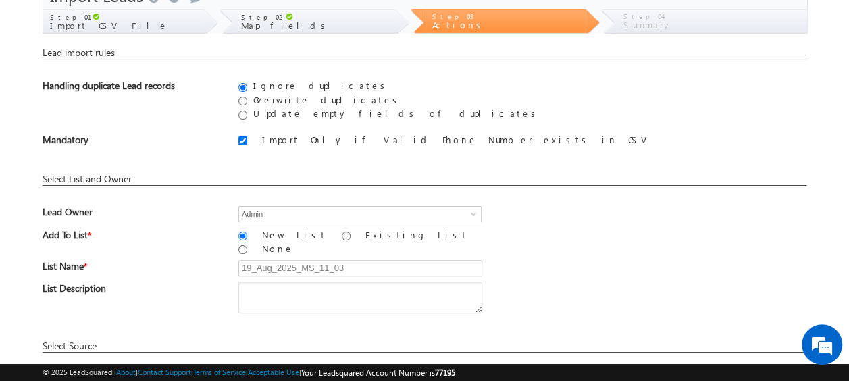
scroll to position [199, 0]
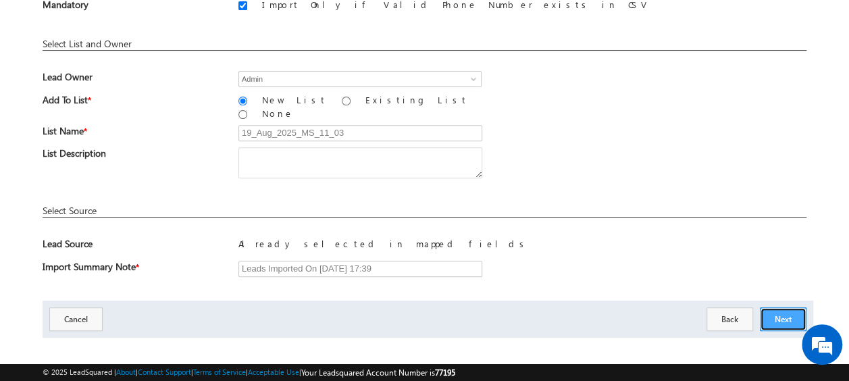
click at [778, 307] on button "Next" at bounding box center [783, 319] width 47 height 24
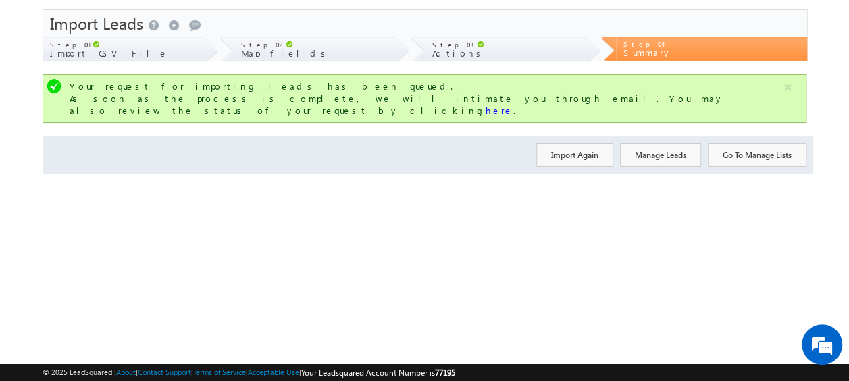
scroll to position [0, 0]
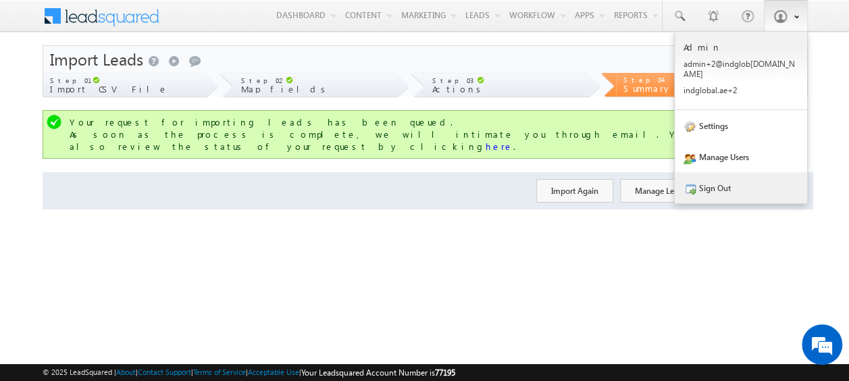
click at [723, 184] on link "Sign Out" at bounding box center [741, 187] width 132 height 31
